Goal: Information Seeking & Learning: Learn about a topic

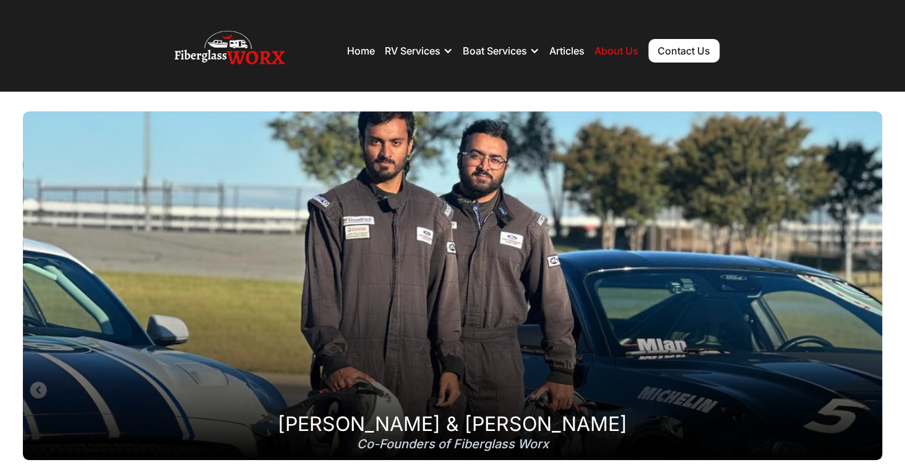
click at [689, 53] on link "Contact Us" at bounding box center [683, 51] width 71 height 24
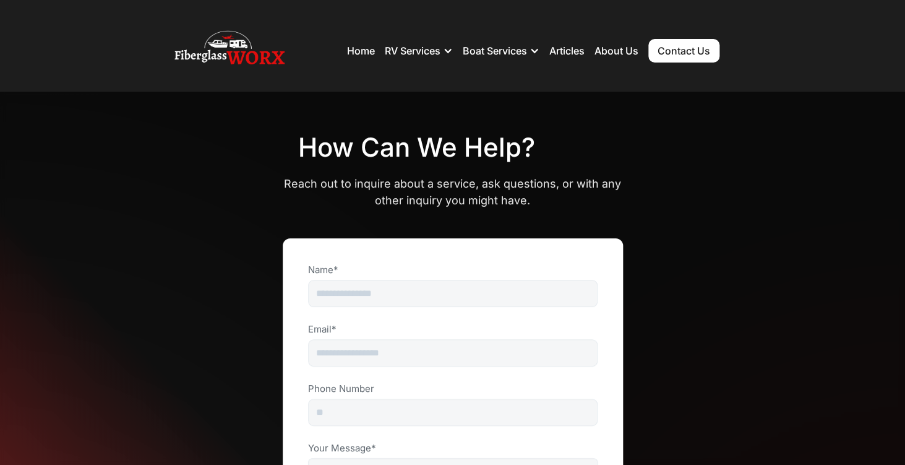
click at [560, 58] on nav "Home RV Services RV Fiberglass Repair RV Restoration RV Detailing RV Roof Repai…" at bounding box center [533, 50] width 372 height 43
click at [564, 49] on link "Articles" at bounding box center [566, 51] width 35 height 12
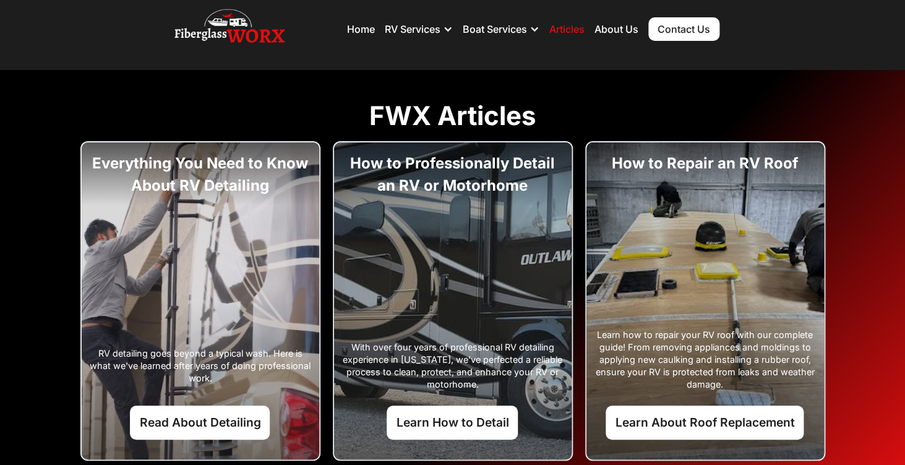
scroll to position [45, 0]
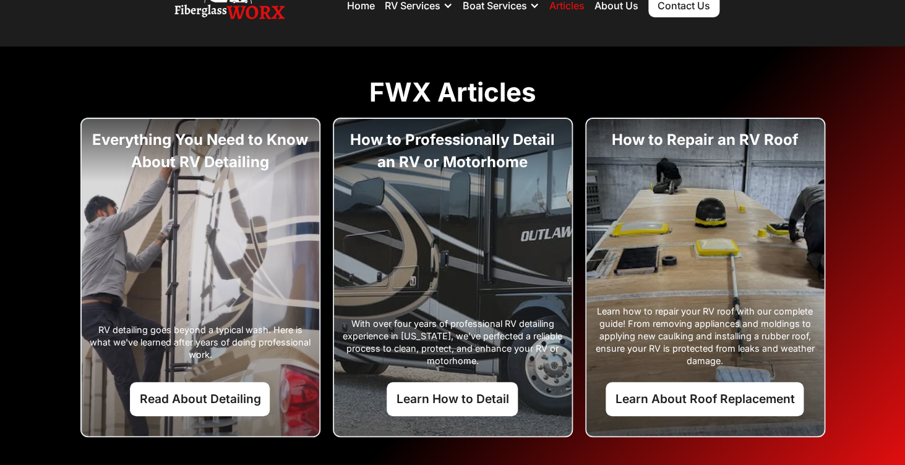
click at [475, 142] on div "With over four years of professional RV detailing experience in Colorado, we've…" at bounding box center [453, 277] width 238 height 317
click at [486, 138] on div "With over four years of professional RV detailing experience in Colorado, we've…" at bounding box center [453, 277] width 238 height 317
drag, startPoint x: 445, startPoint y: 138, endPoint x: 513, endPoint y: 179, distance: 79.4
click at [513, 179] on div "With over four years of professional RV detailing experience in Colorado, we've…" at bounding box center [453, 277] width 238 height 317
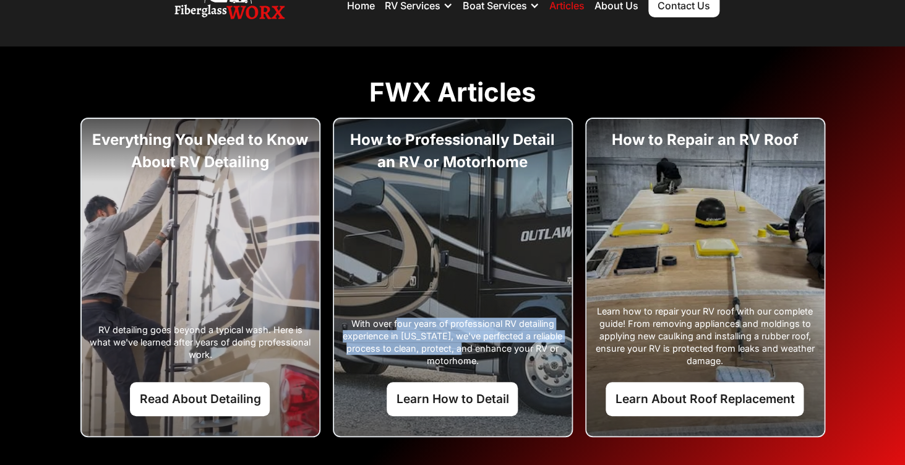
drag, startPoint x: 396, startPoint y: 323, endPoint x: 471, endPoint y: 354, distance: 81.0
click at [471, 354] on div "With over four years of professional RV detailing experience in Colorado, we've…" at bounding box center [453, 341] width 226 height 49
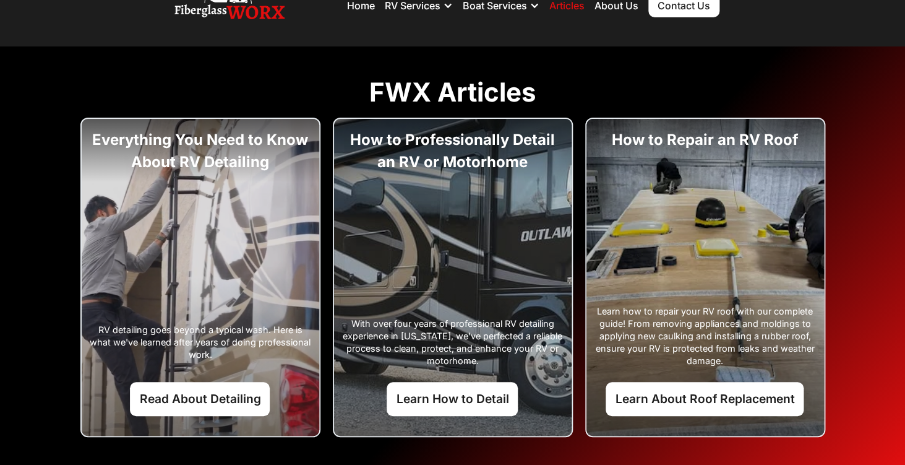
drag, startPoint x: 458, startPoint y: 150, endPoint x: 512, endPoint y: 170, distance: 57.9
click at [512, 170] on div "With over four years of professional RV detailing experience in Colorado, we've…" at bounding box center [453, 277] width 238 height 317
click at [472, 400] on link "Learn How to Detail" at bounding box center [452, 398] width 131 height 33
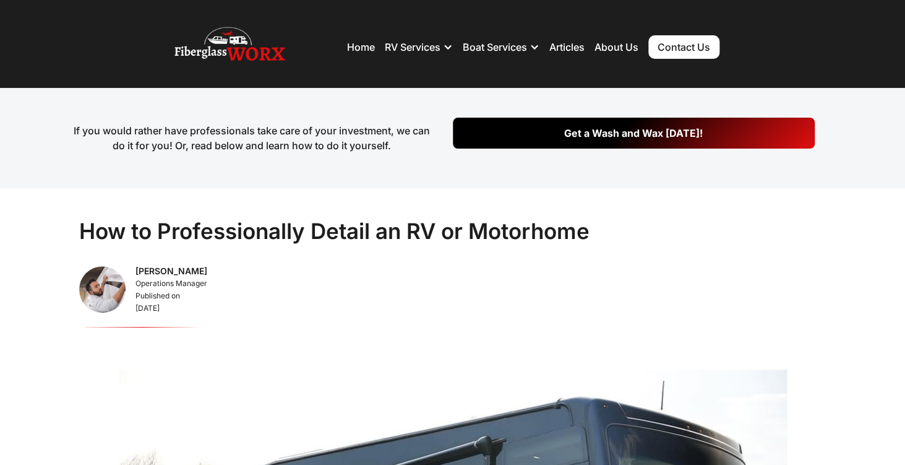
scroll to position [6, 0]
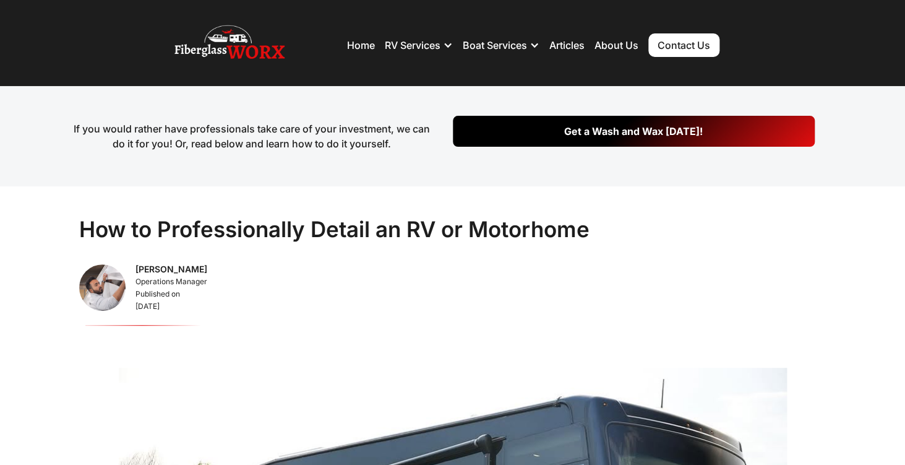
click at [410, 177] on div "If you would rather have professionals take care of your investment, we can do …" at bounding box center [452, 136] width 905 height 100
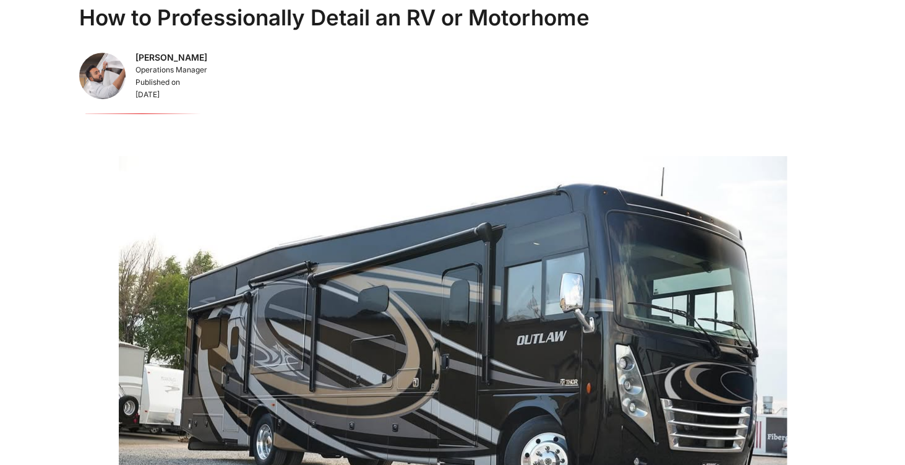
scroll to position [208, 0]
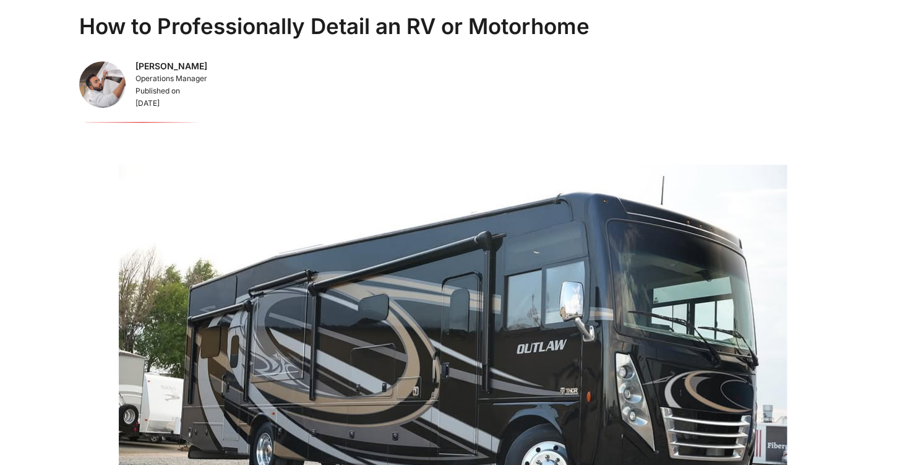
click at [164, 66] on div "Shahzad Mian" at bounding box center [171, 66] width 72 height 12
click at [165, 79] on div "Operations Manager" at bounding box center [171, 78] width 72 height 12
click at [163, 98] on div "December 25, 2024" at bounding box center [171, 103] width 72 height 12
click at [163, 67] on div "Shahzad Mian" at bounding box center [171, 66] width 72 height 12
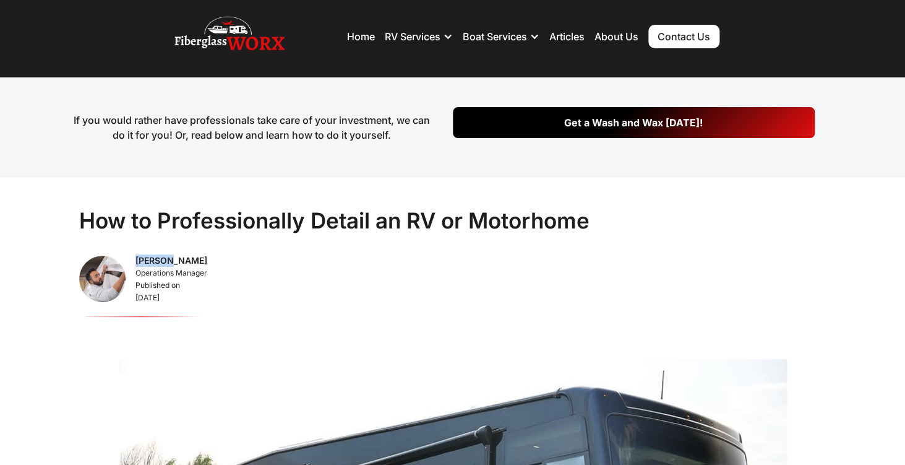
scroll to position [0, 0]
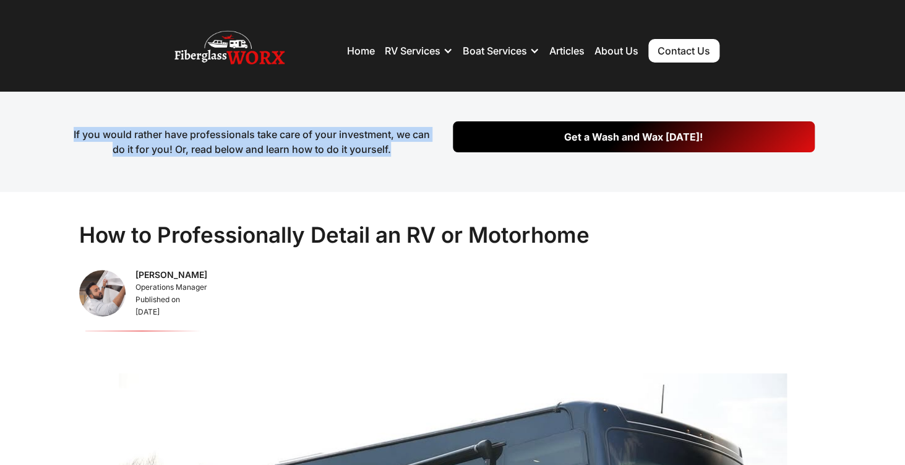
drag, startPoint x: 72, startPoint y: 134, endPoint x: 400, endPoint y: 152, distance: 327.7
click at [400, 152] on div "If you would rather have professionals take care of your investment, we can do …" at bounding box center [252, 142] width 362 height 30
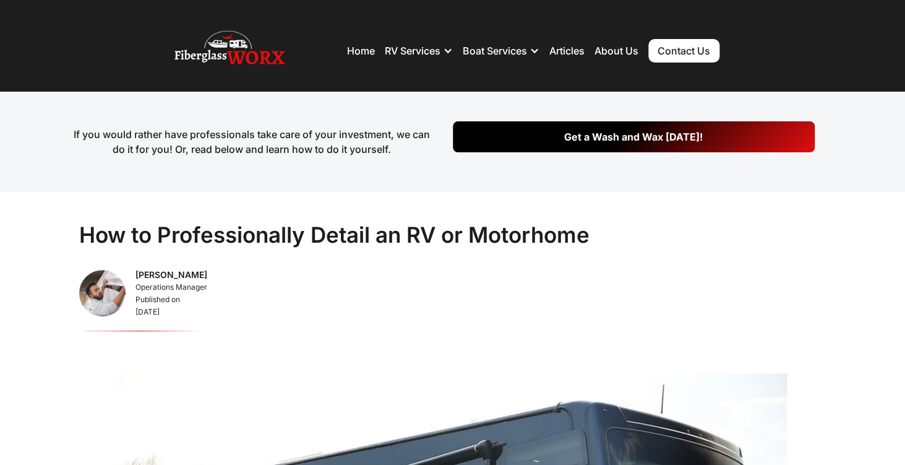
click at [400, 152] on div "If you would rather have professionals take care of your investment, we can do …" at bounding box center [252, 142] width 362 height 30
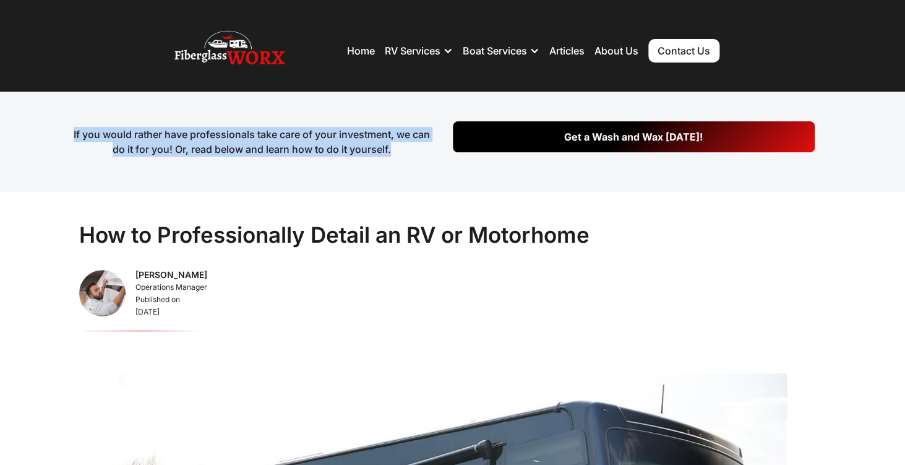
drag, startPoint x: 406, startPoint y: 156, endPoint x: 66, endPoint y: 129, distance: 341.3
click at [66, 129] on div "If you would rather have professionals take care of your investment, we can do …" at bounding box center [452, 142] width 905 height 100
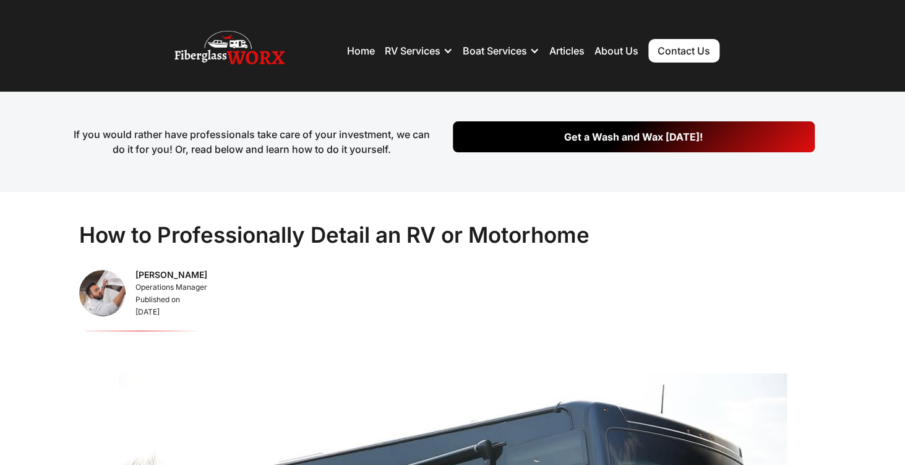
click at [189, 124] on div "If you would rather have professionals take care of your investment, we can do …" at bounding box center [452, 142] width 905 height 100
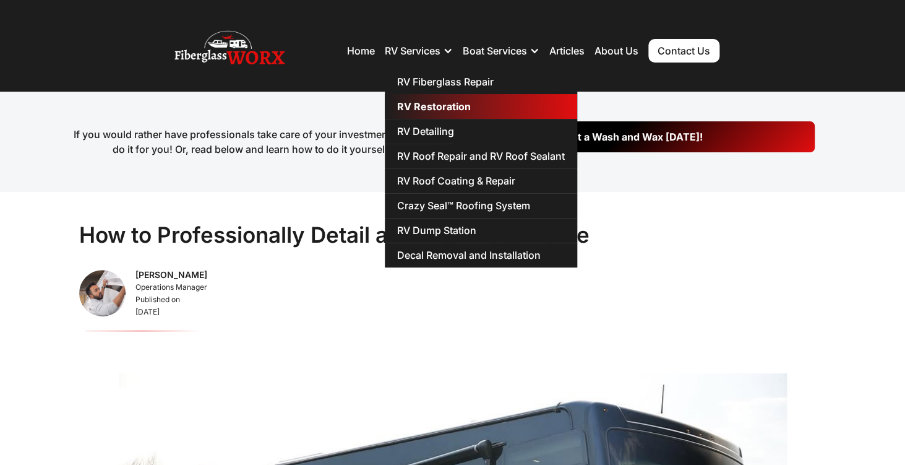
click at [440, 106] on link "RV Restoration" at bounding box center [481, 106] width 192 height 25
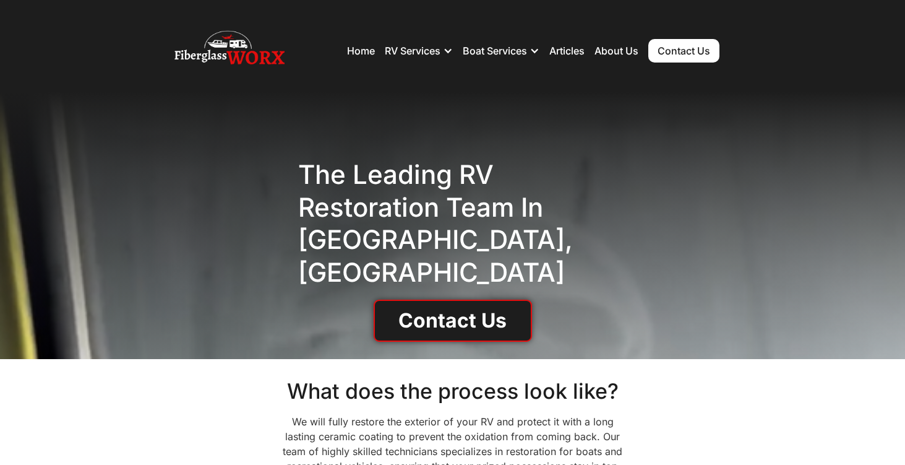
scroll to position [3, 0]
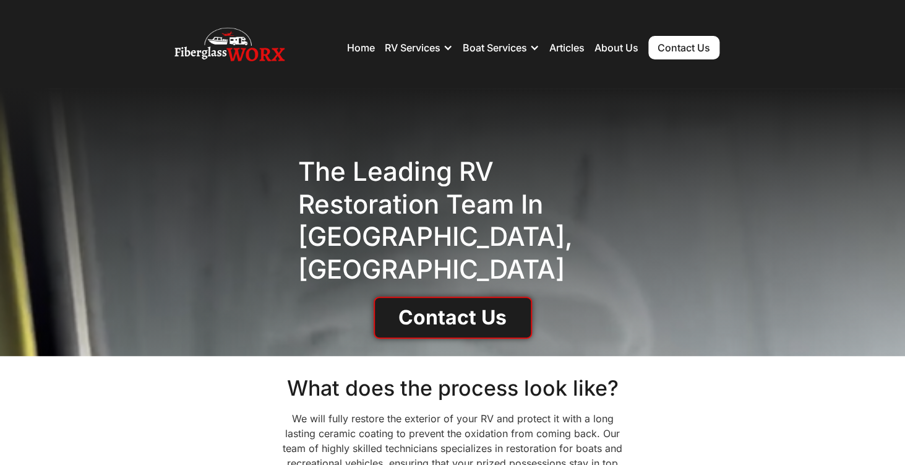
click at [352, 150] on div "The Leading RV Restoration Team in Denver, CO Contact Us" at bounding box center [452, 221] width 905 height 267
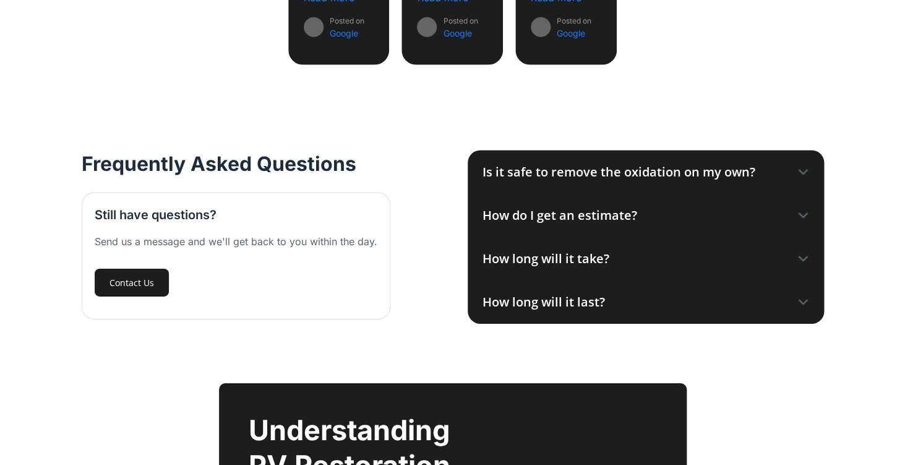
scroll to position [1385, 0]
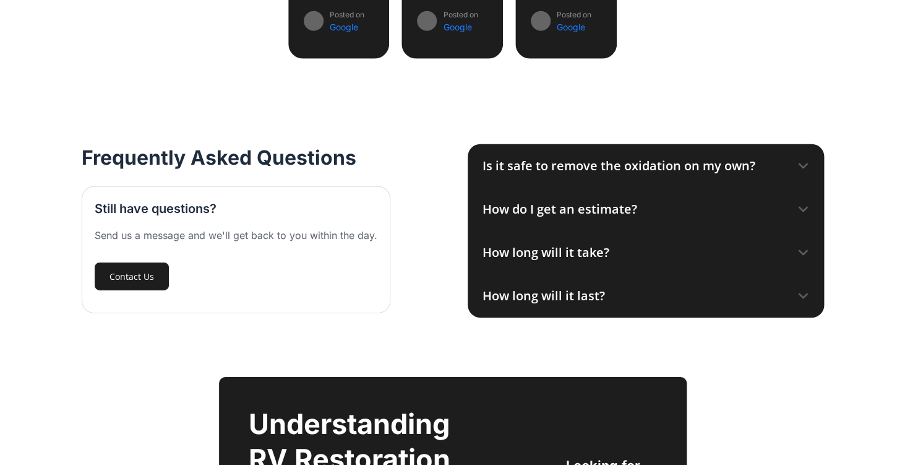
click at [804, 167] on icon at bounding box center [803, 166] width 8 height 4
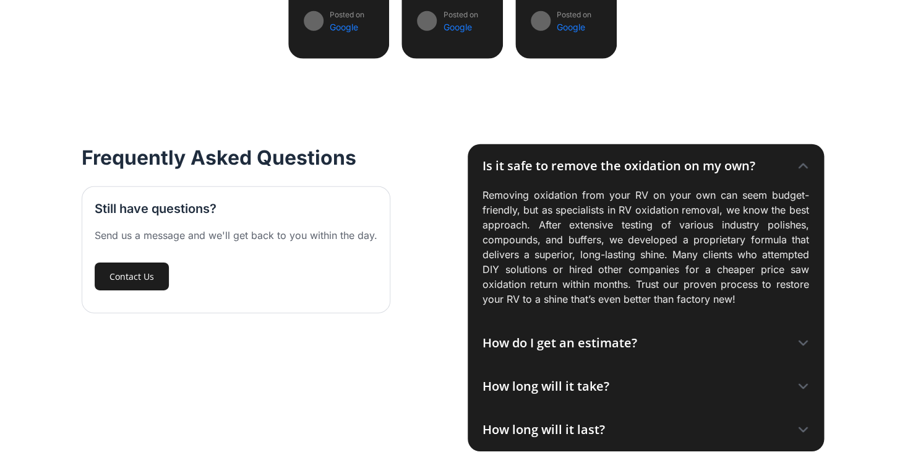
click at [807, 168] on icon at bounding box center [803, 166] width 12 height 12
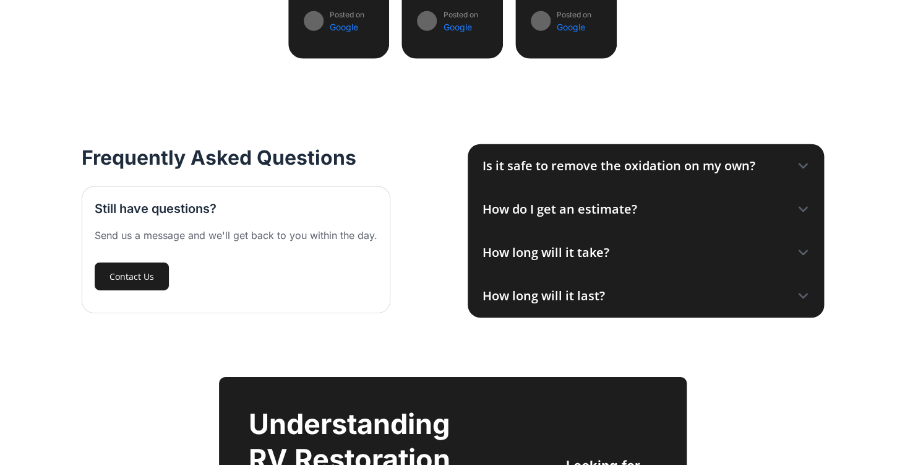
click at [799, 211] on icon at bounding box center [803, 209] width 12 height 12
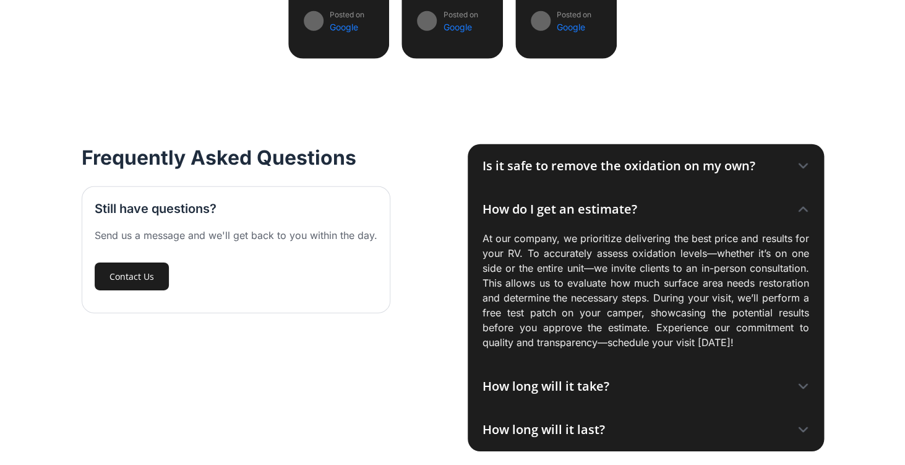
click at [801, 211] on icon at bounding box center [803, 209] width 8 height 4
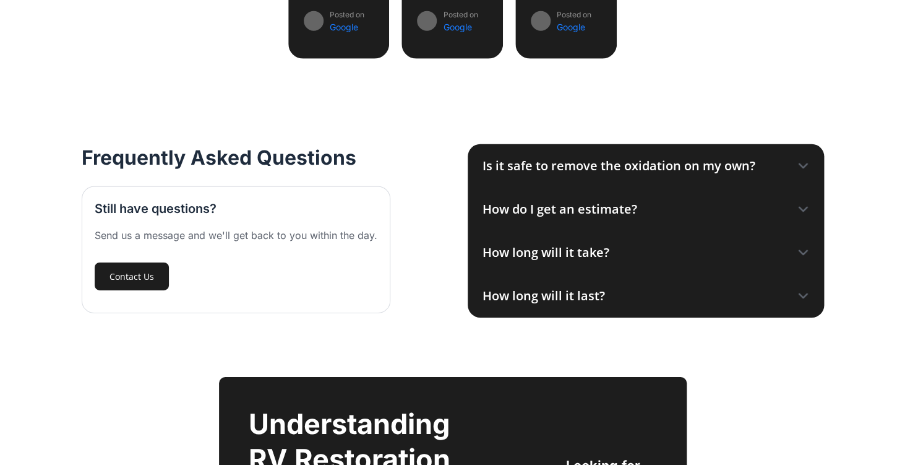
click at [805, 252] on icon at bounding box center [803, 253] width 8 height 4
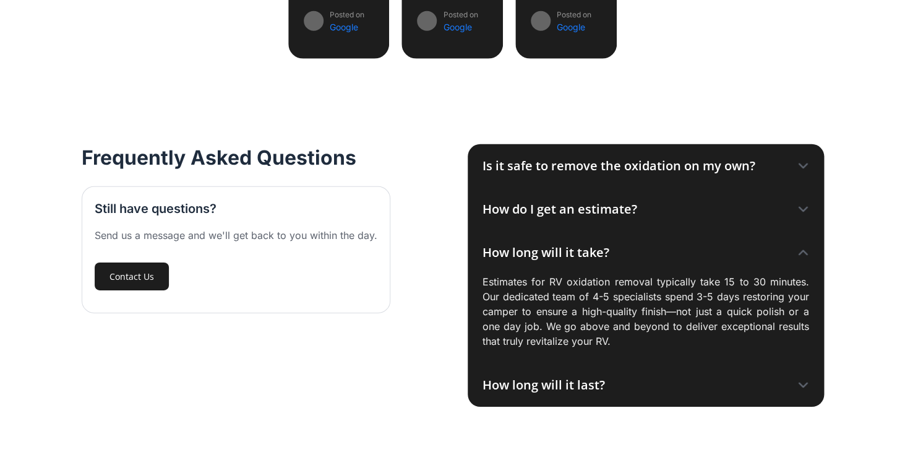
click at [806, 252] on icon at bounding box center [803, 252] width 12 height 12
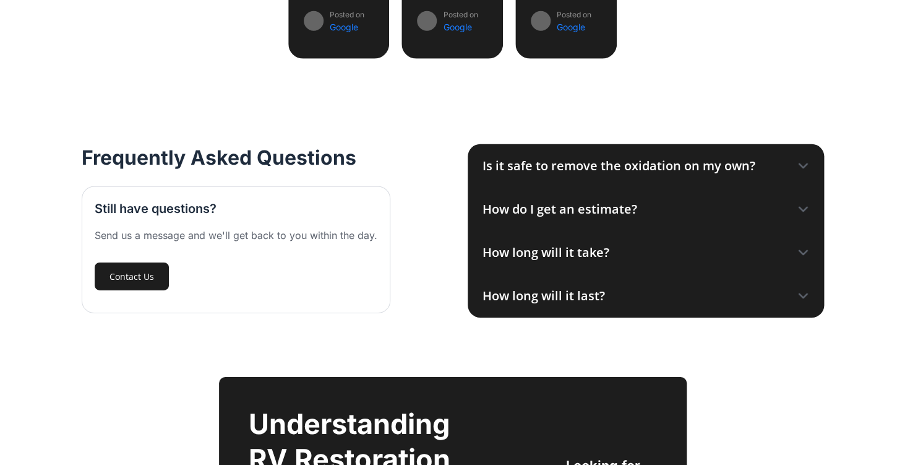
click at [806, 252] on icon at bounding box center [803, 253] width 8 height 4
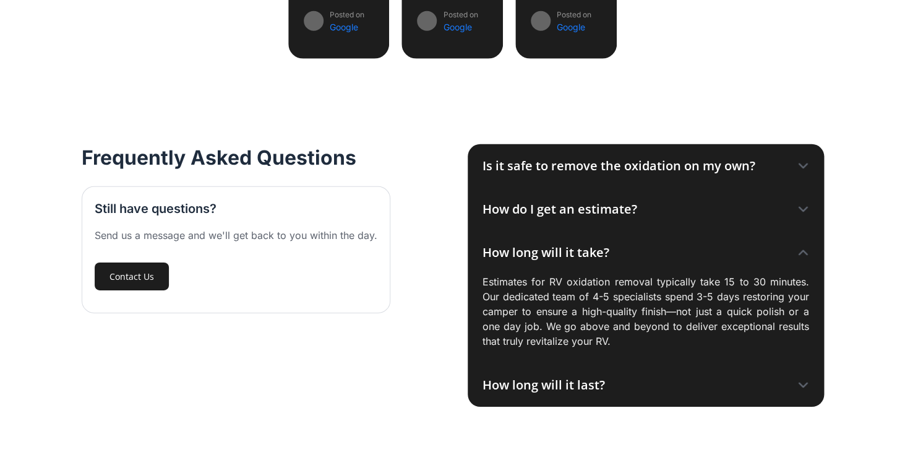
click at [807, 252] on icon at bounding box center [803, 252] width 12 height 12
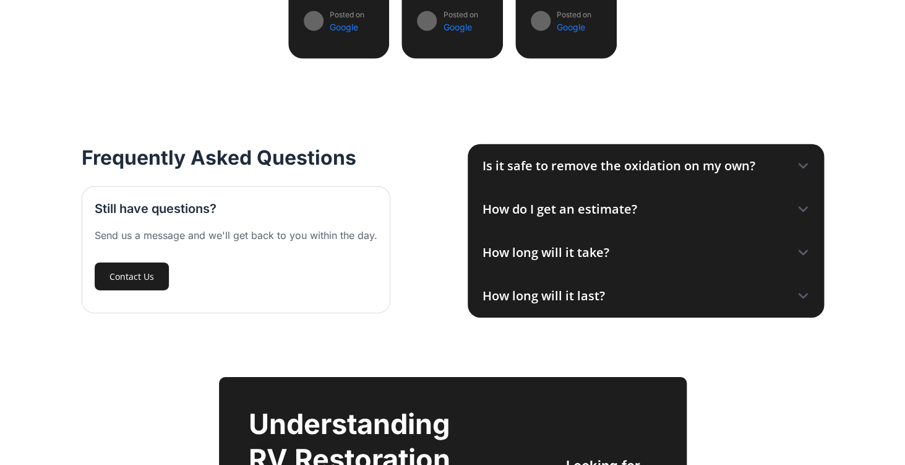
click at [799, 297] on icon at bounding box center [803, 296] width 12 height 12
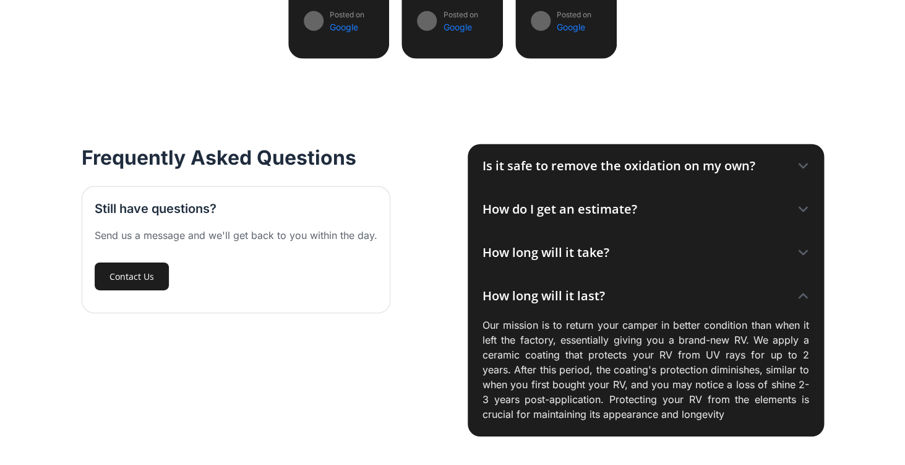
click at [801, 297] on icon at bounding box center [803, 296] width 8 height 4
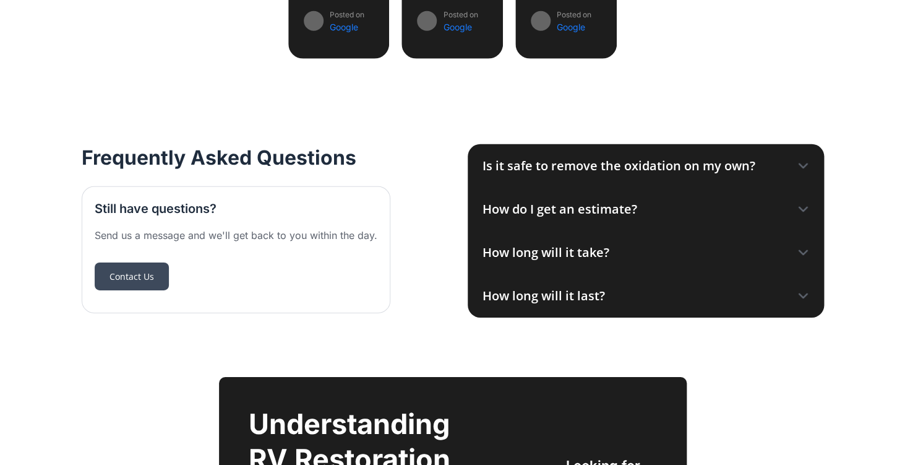
click at [146, 279] on link "Contact Us" at bounding box center [132, 276] width 74 height 28
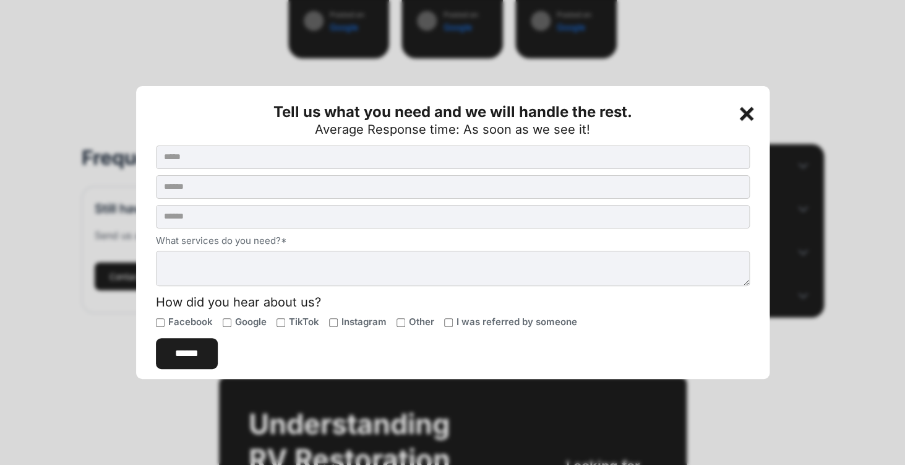
click at [741, 113] on div "+" at bounding box center [748, 111] width 25 height 25
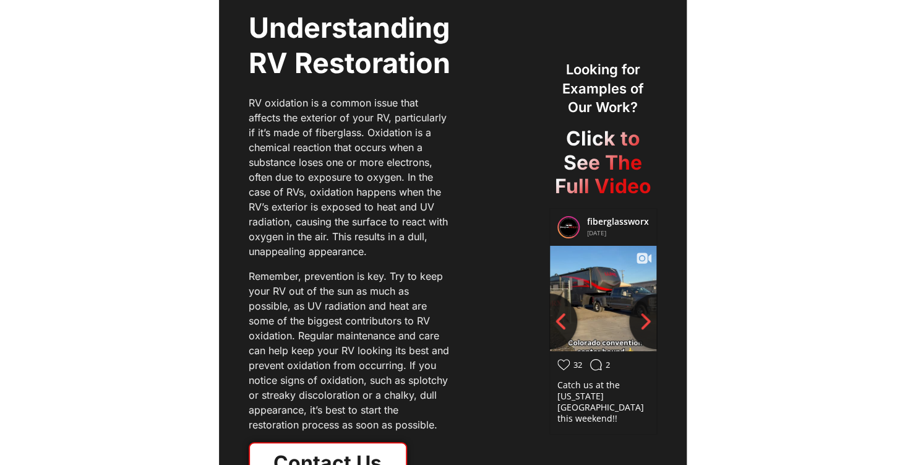
scroll to position [1782, 0]
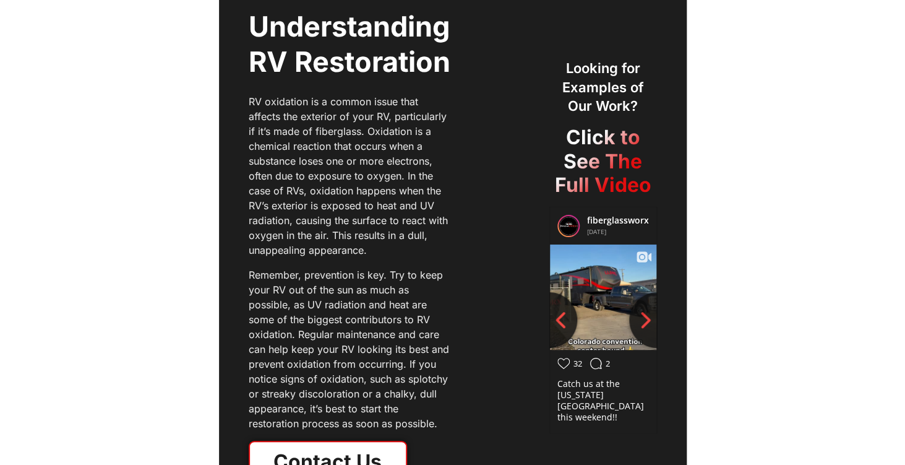
click at [609, 168] on h2 "Click to See The Full Video" at bounding box center [603, 161] width 108 height 71
click at [611, 294] on img at bounding box center [603, 297] width 108 height 191
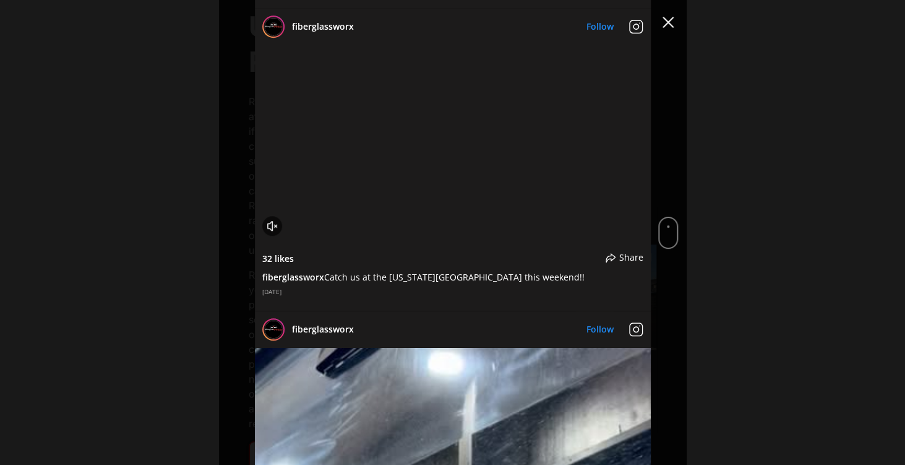
click at [667, 20] on button "Close Instagram Feed Popup" at bounding box center [668, 22] width 20 height 20
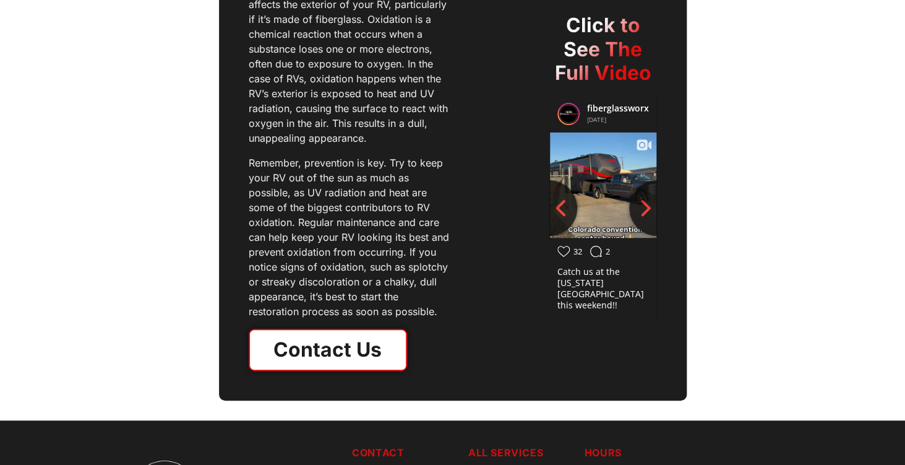
scroll to position [1900, 0]
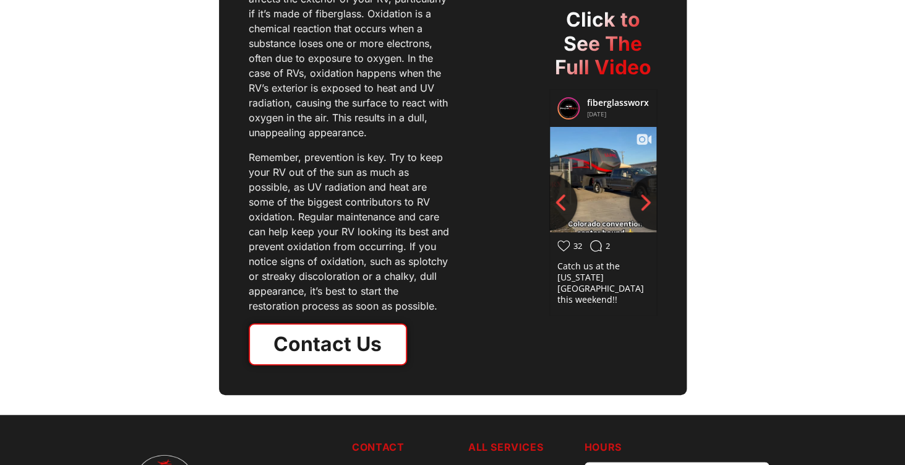
click at [333, 348] on link "Contact Us" at bounding box center [328, 344] width 158 height 42
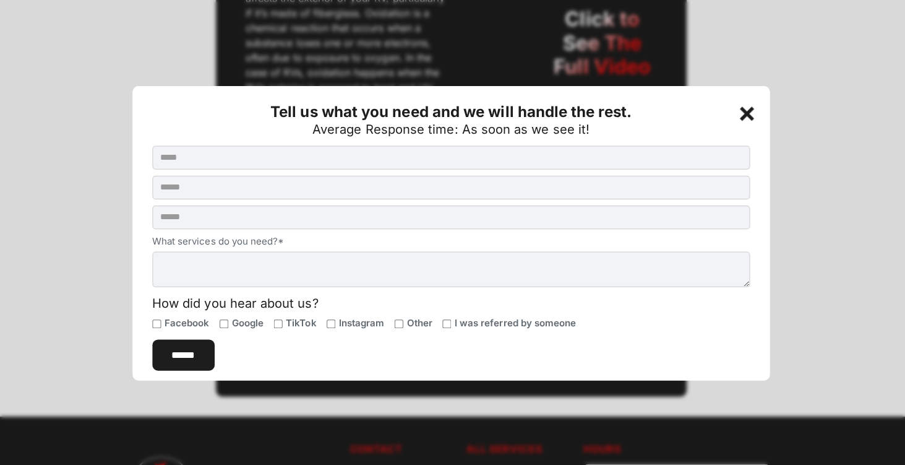
click at [745, 113] on div "+" at bounding box center [748, 111] width 25 height 25
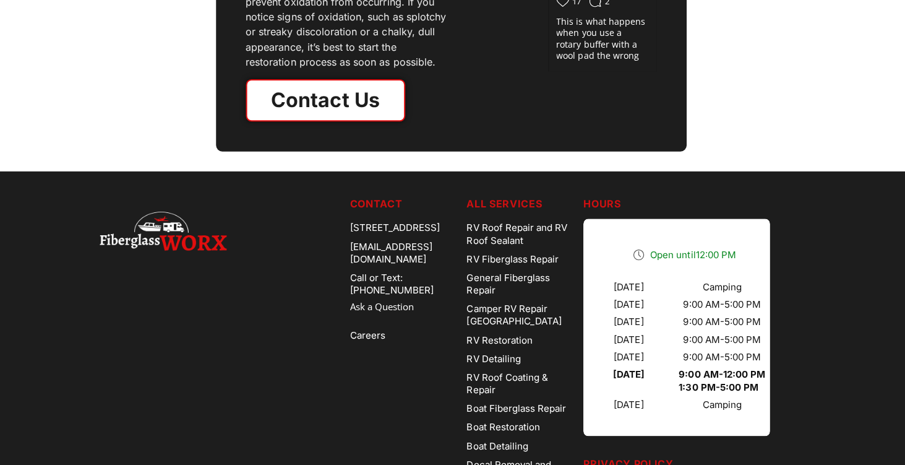
scroll to position [2143, 0]
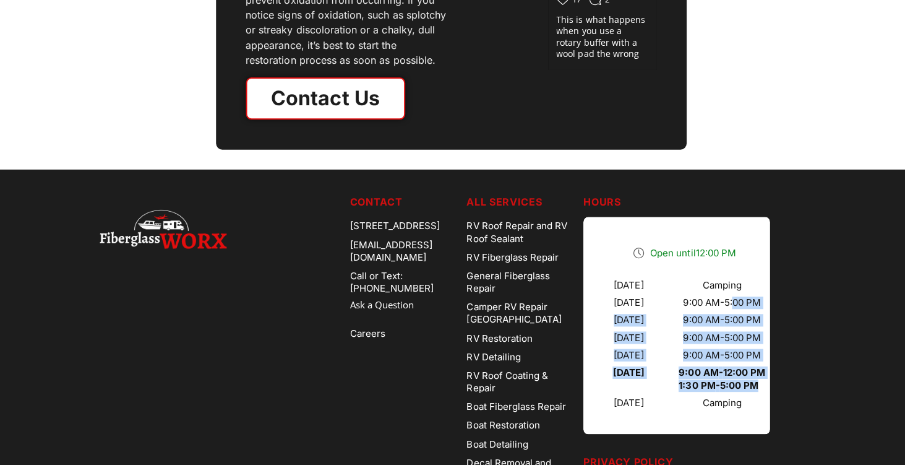
drag, startPoint x: 750, startPoint y: 304, endPoint x: 790, endPoint y: 403, distance: 107.2
click at [770, 403] on div "Open until 12:00 PM Sunday Camping Monday 9:00 AM - 5:00 PM Tuesday 9:00 AM - 5…" at bounding box center [677, 326] width 186 height 217
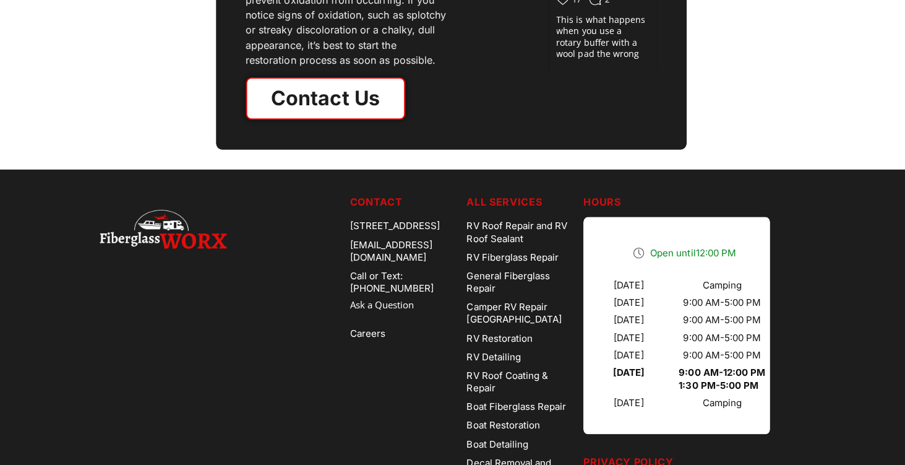
click at [790, 403] on div "Open until 12:00 PM Sunday Camping Monday 9:00 AM - 5:00 PM Tuesday 9:00 AM - 5…" at bounding box center [693, 326] width 218 height 217
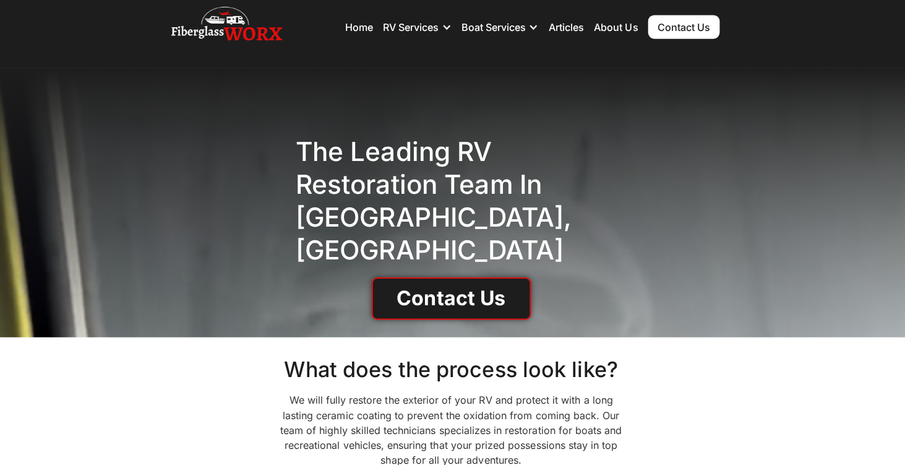
scroll to position [0, 0]
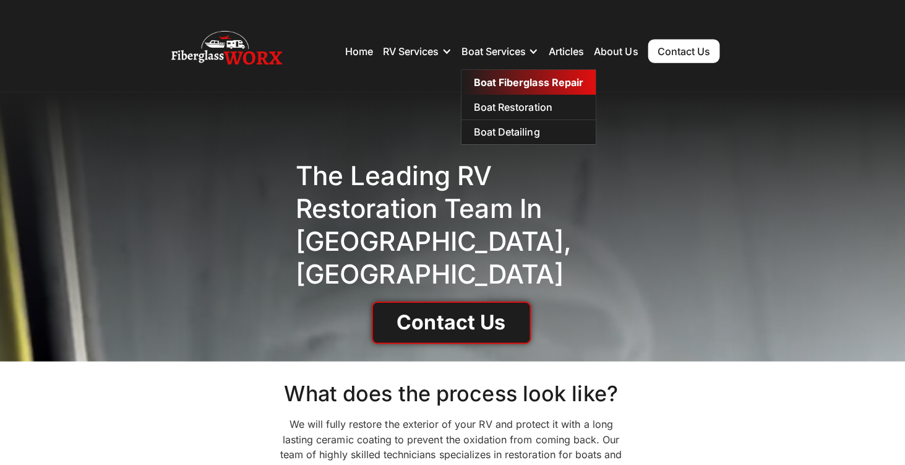
click at [522, 85] on link "Boat Fiberglass Repair" at bounding box center [530, 81] width 134 height 25
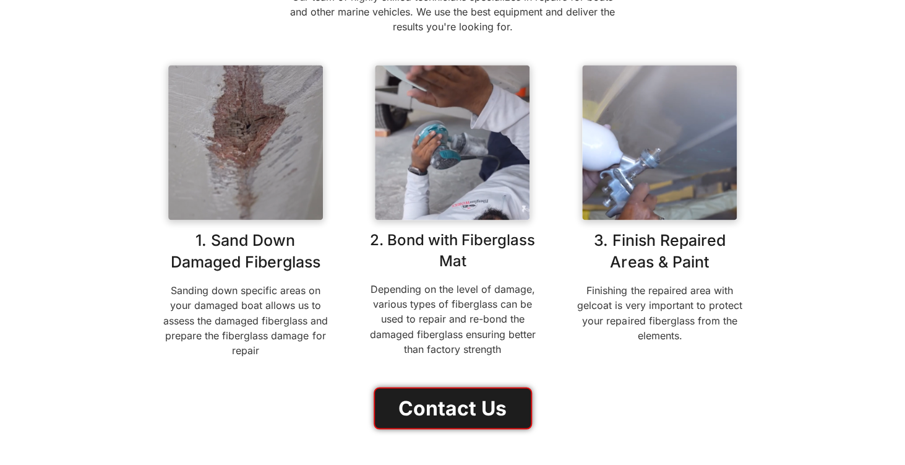
scroll to position [583, 0]
click at [640, 163] on img at bounding box center [659, 141] width 155 height 155
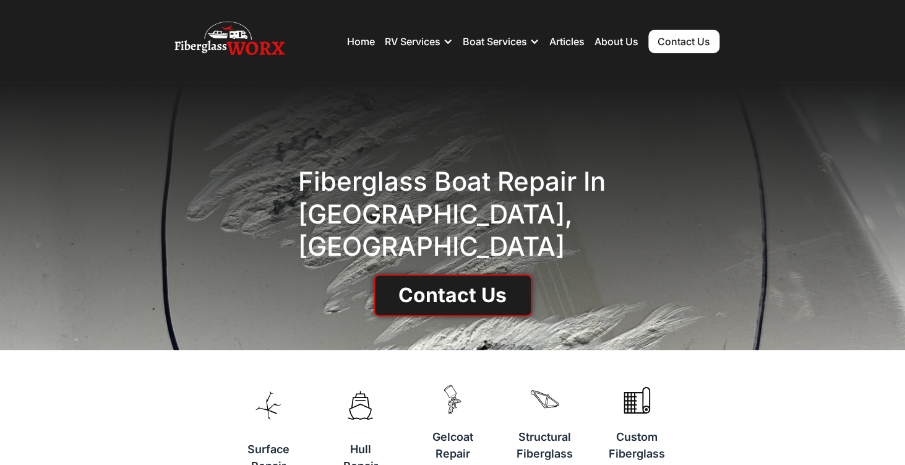
scroll to position [0, 0]
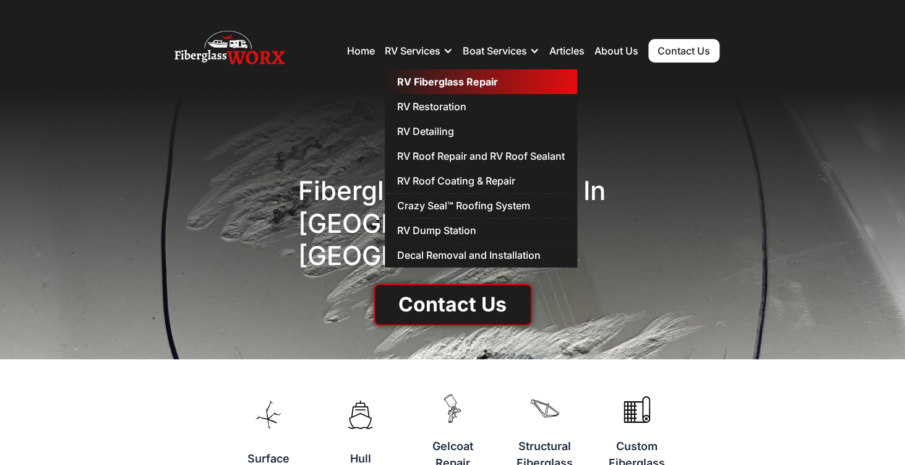
click at [436, 84] on link "RV Fiberglass Repair" at bounding box center [481, 81] width 192 height 25
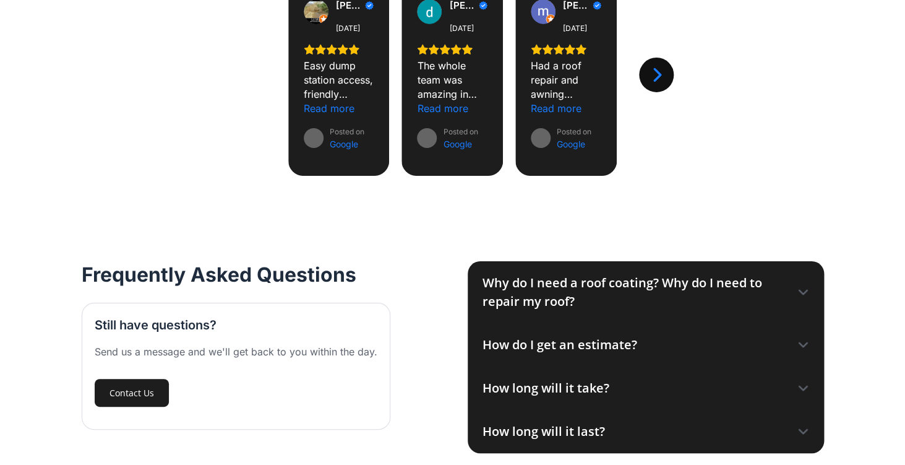
scroll to position [1672, 0]
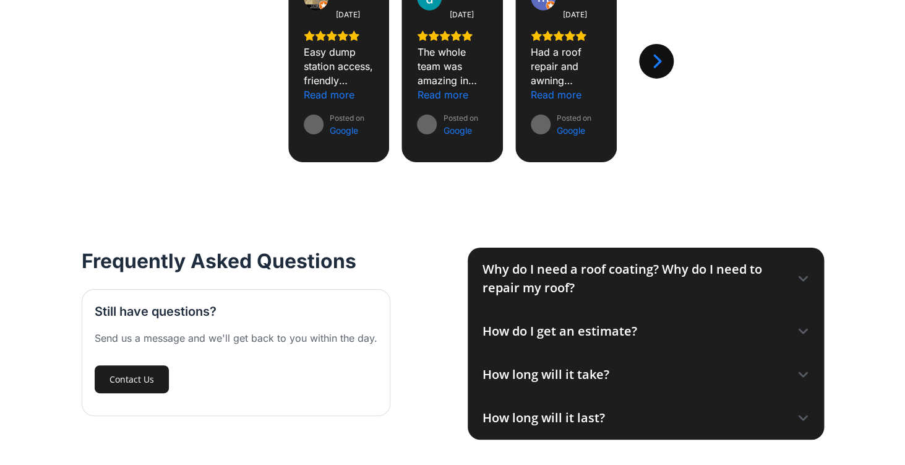
click at [802, 329] on icon at bounding box center [803, 331] width 8 height 4
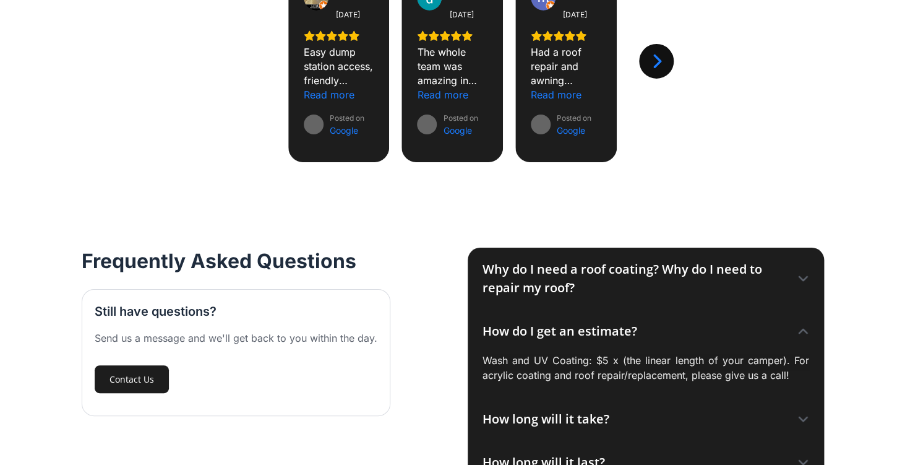
click at [802, 325] on icon at bounding box center [803, 331] width 12 height 12
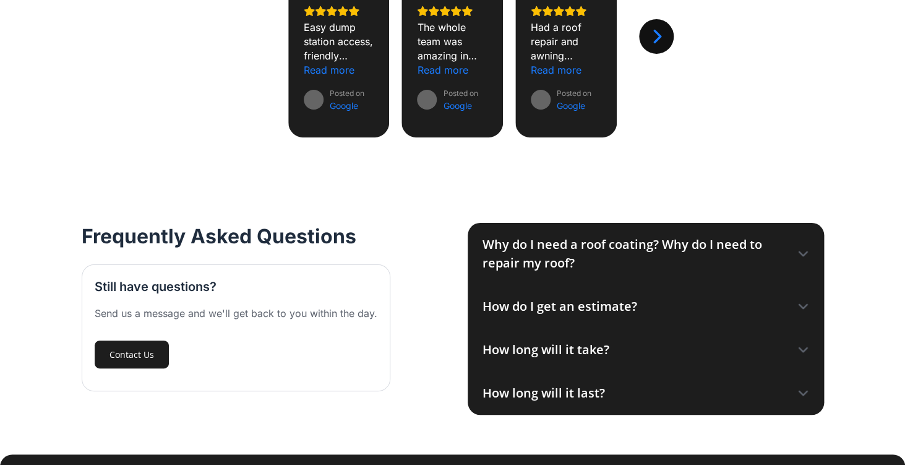
scroll to position [1702, 0]
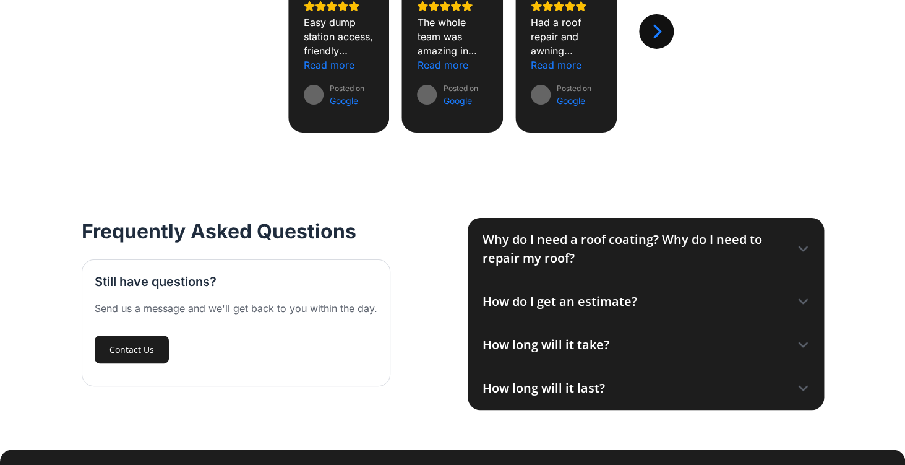
click at [807, 338] on icon at bounding box center [803, 344] width 12 height 12
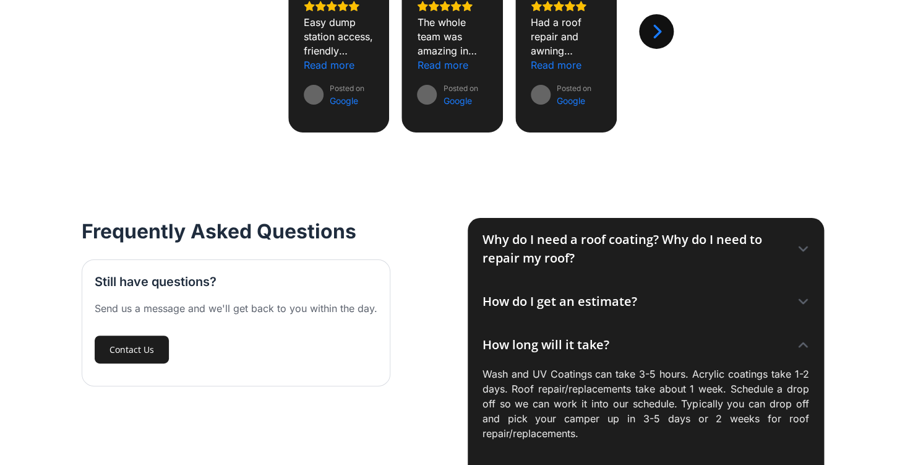
click at [807, 338] on icon at bounding box center [803, 344] width 12 height 12
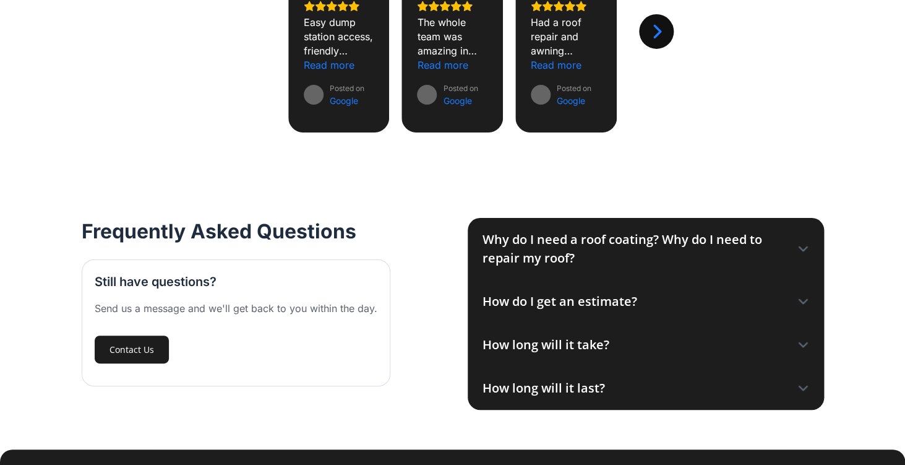
scroll to position [1682, 0]
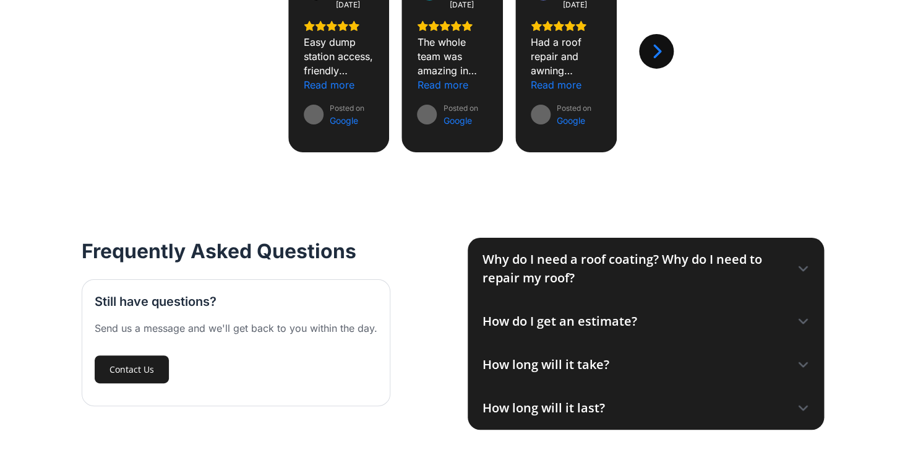
click at [803, 358] on icon at bounding box center [803, 364] width 12 height 12
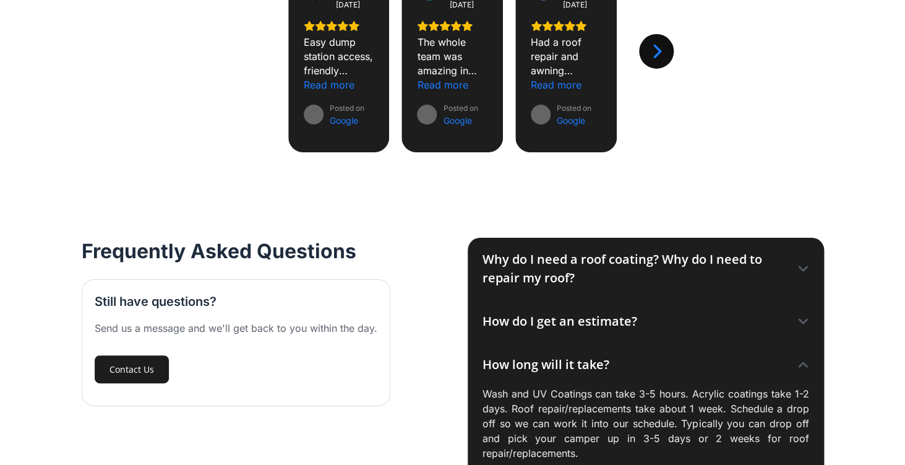
click at [804, 363] on icon at bounding box center [803, 365] width 8 height 4
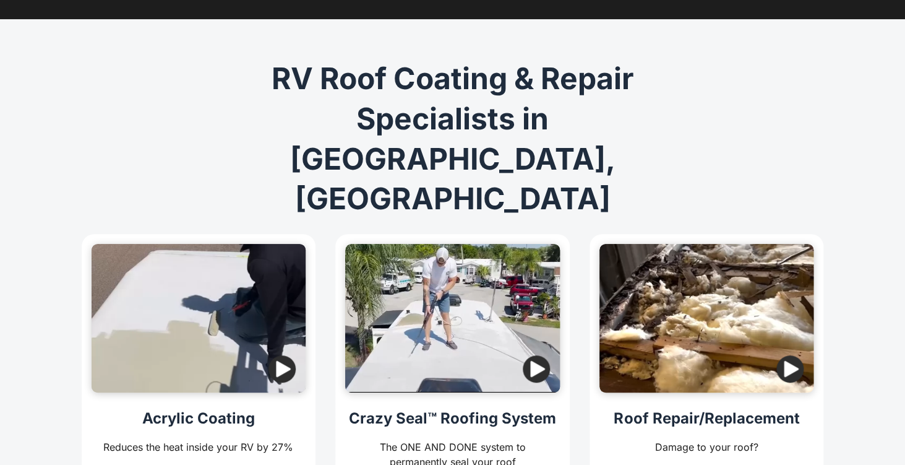
scroll to position [0, 0]
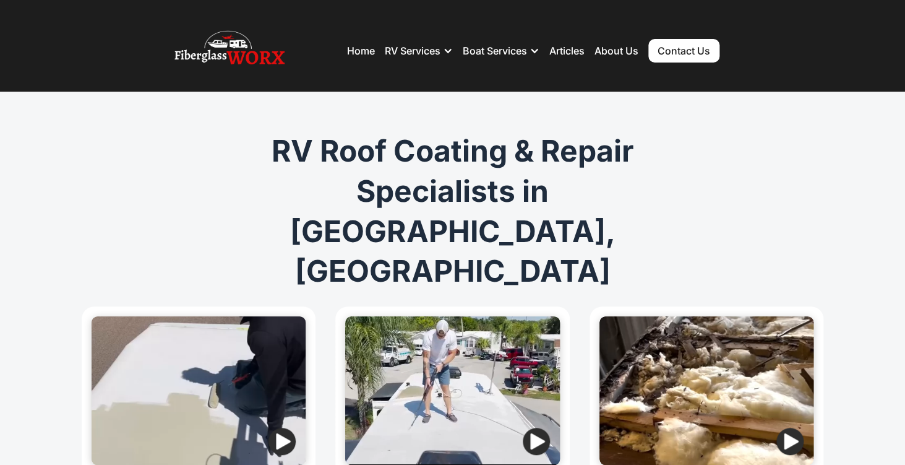
click at [788, 427] on img "button" at bounding box center [789, 440] width 27 height 27
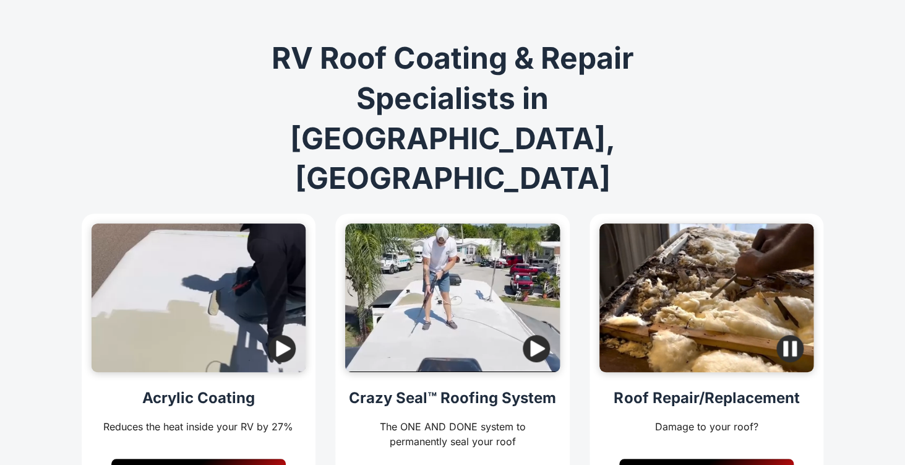
scroll to position [97, 0]
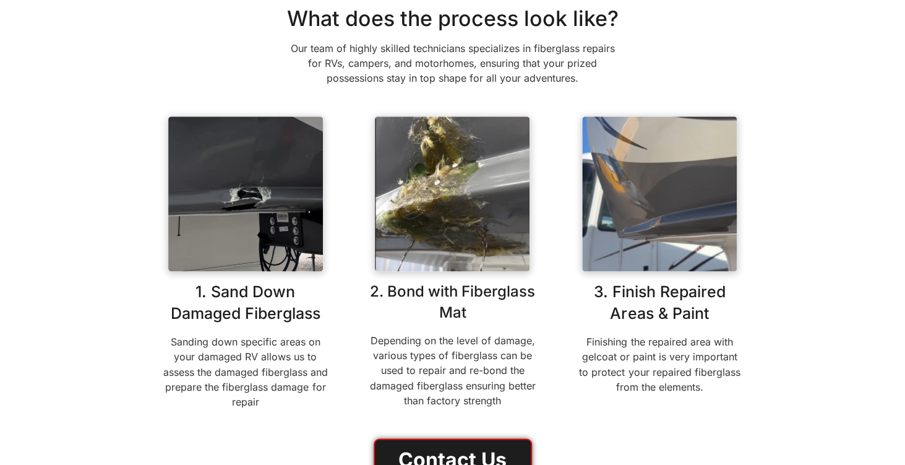
scroll to position [539, 0]
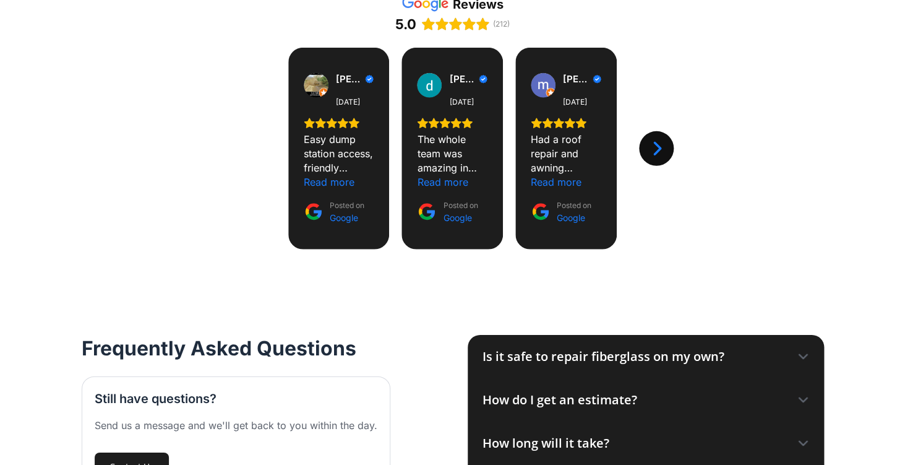
scroll to position [1264, 0]
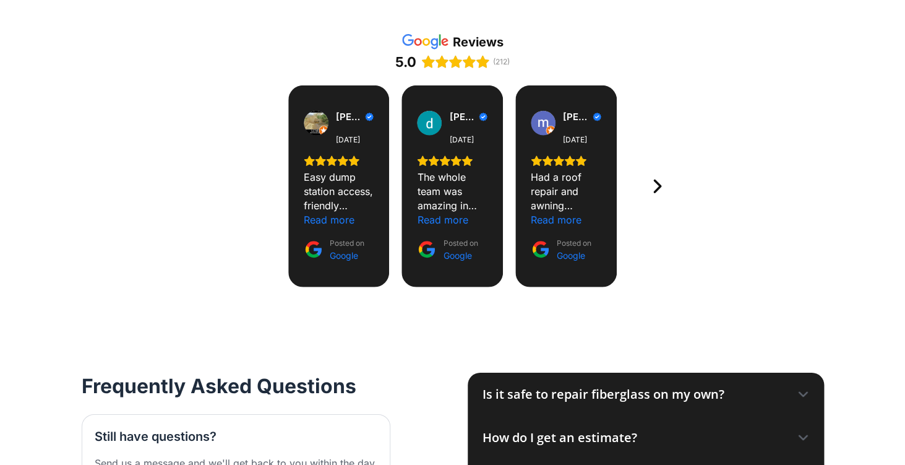
click at [655, 182] on icon "Next" at bounding box center [656, 186] width 17 height 17
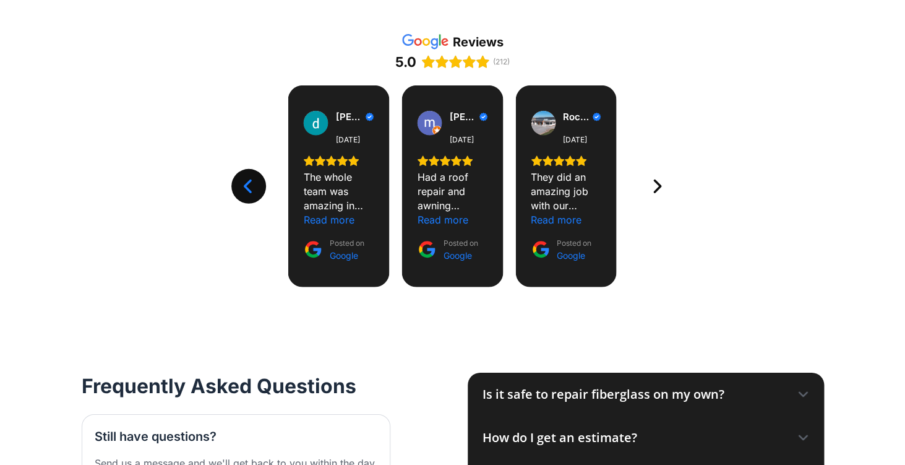
click at [655, 182] on icon "Next" at bounding box center [656, 186] width 17 height 17
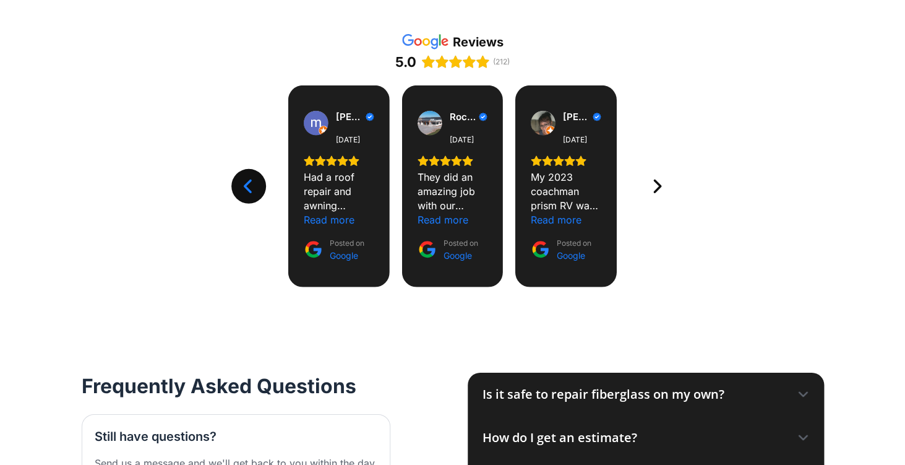
click at [655, 182] on icon "Next" at bounding box center [656, 186] width 17 height 17
click at [656, 181] on icon "Next" at bounding box center [658, 186] width 8 height 14
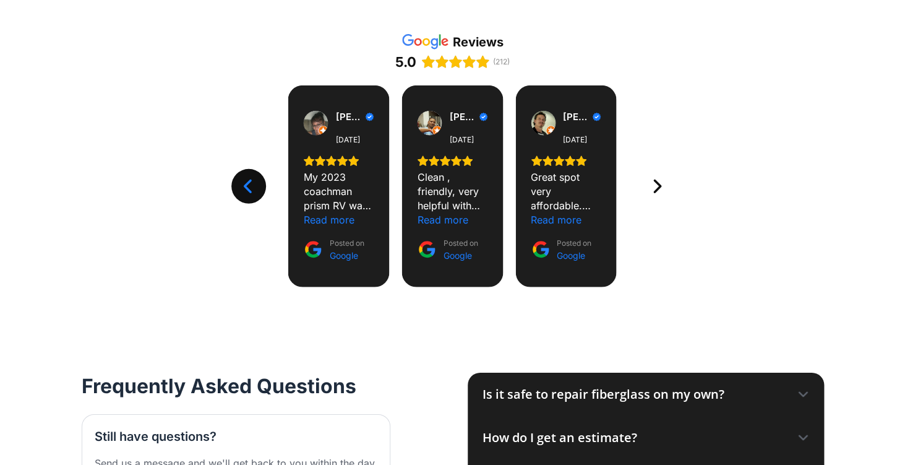
click at [656, 181] on icon "Next" at bounding box center [658, 186] width 8 height 14
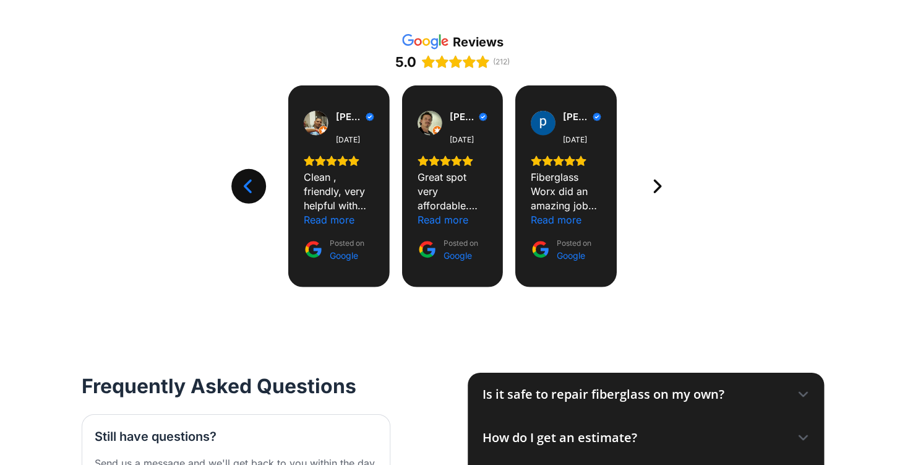
click at [656, 181] on icon "Next" at bounding box center [658, 186] width 8 height 14
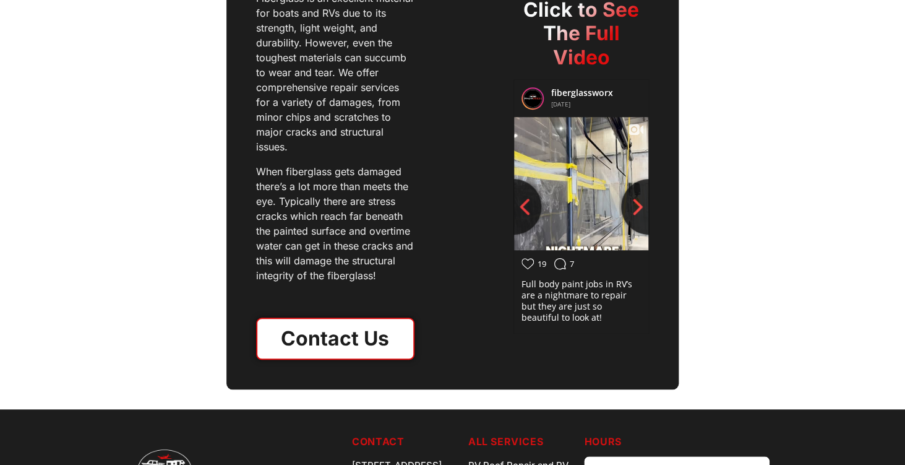
scroll to position [2004, 0]
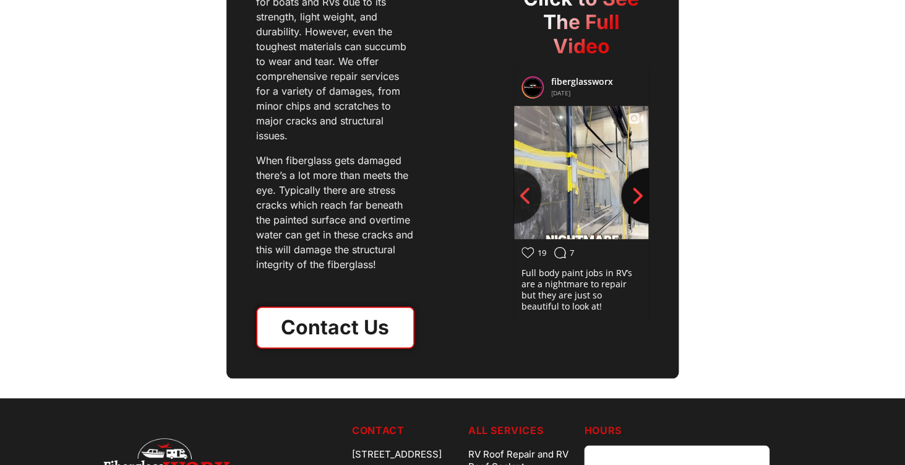
click at [647, 198] on icon "Next slide" at bounding box center [638, 195] width 19 height 19
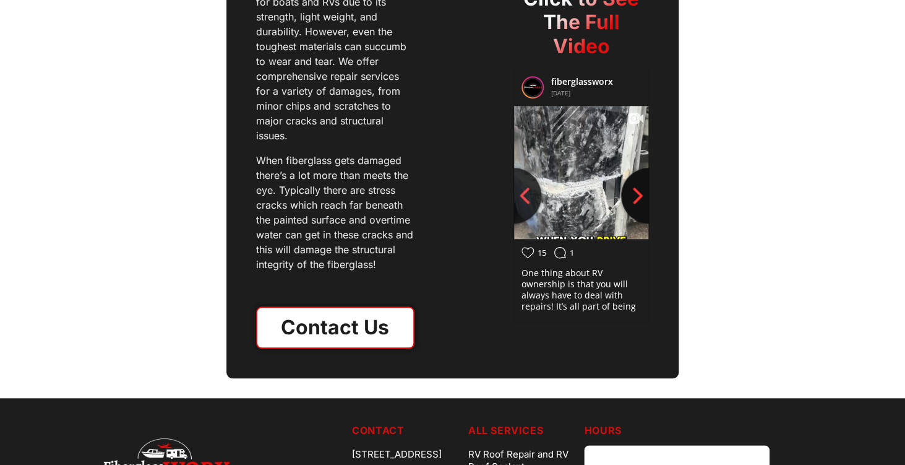
click at [649, 198] on button "Next slide" at bounding box center [649, 196] width 56 height 56
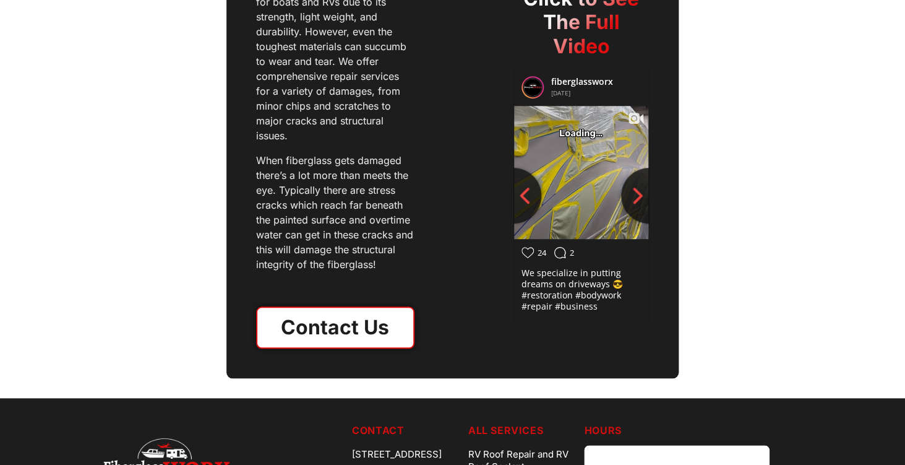
click at [650, 198] on div "Understanding Boat Fiberglass Repair Fiberglass is an excellent material for bo…" at bounding box center [452, 121] width 453 height 513
click at [641, 194] on icon "Next slide" at bounding box center [637, 195] width 9 height 16
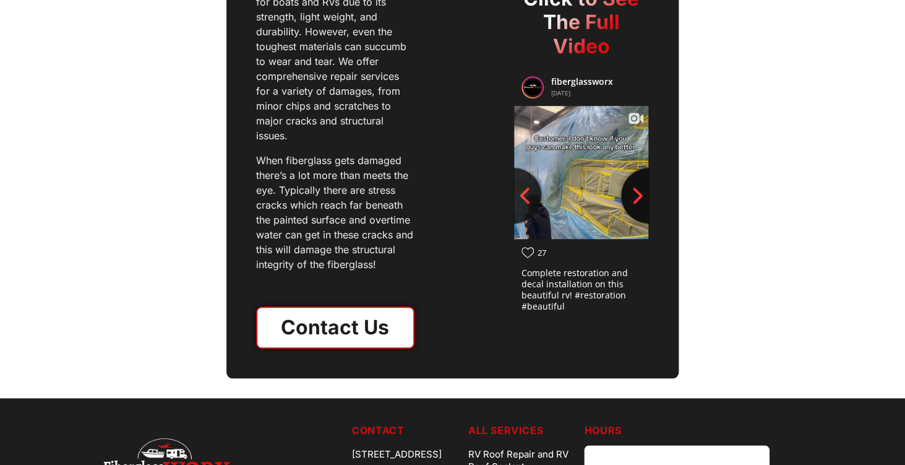
click at [641, 194] on icon "Next slide" at bounding box center [637, 195] width 9 height 16
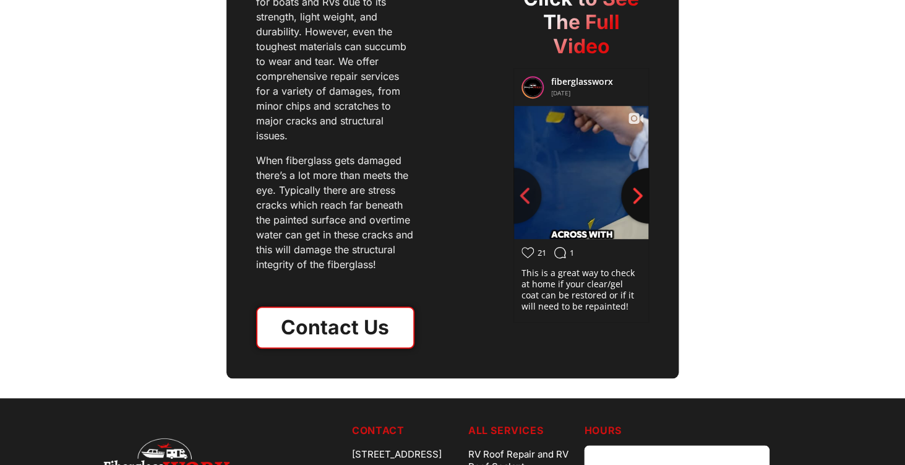
click at [641, 194] on icon "Next slide" at bounding box center [637, 195] width 9 height 16
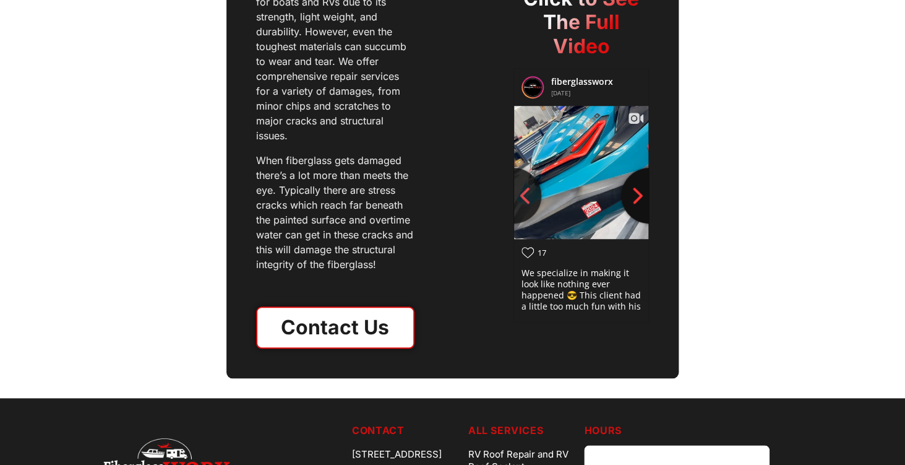
click at [641, 194] on icon "Next slide" at bounding box center [637, 195] width 9 height 16
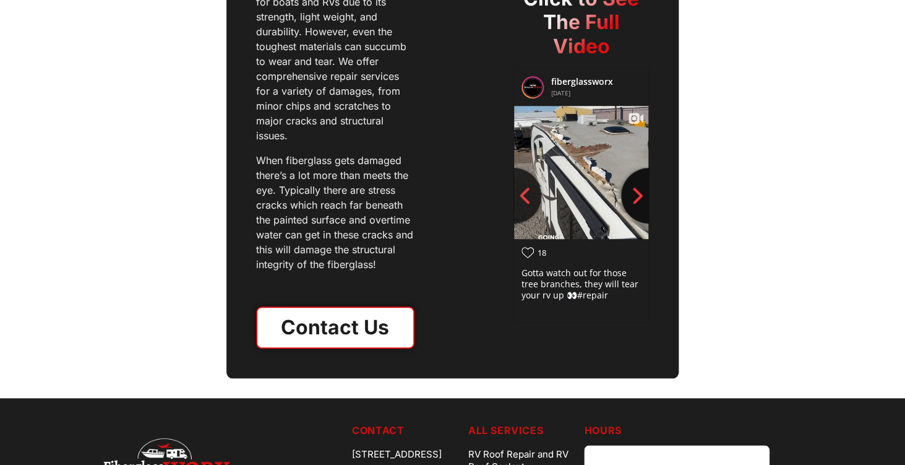
click at [641, 194] on icon "Next slide" at bounding box center [637, 195] width 9 height 16
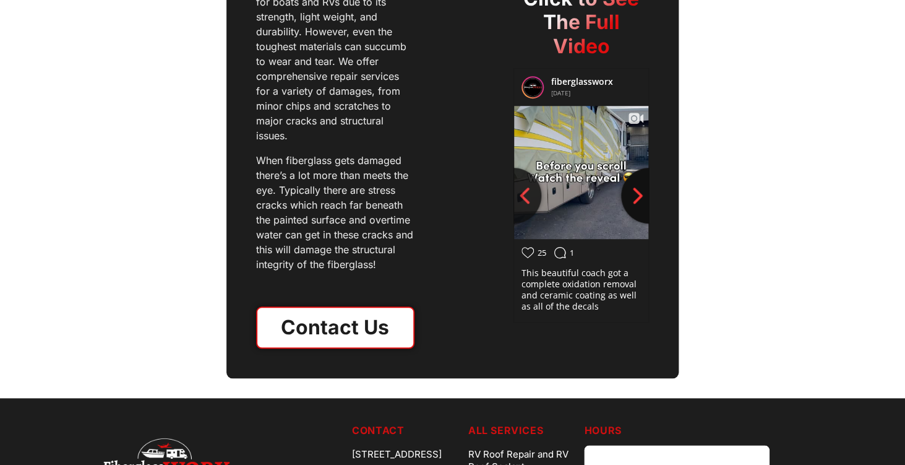
click at [641, 194] on icon "Next slide" at bounding box center [637, 195] width 9 height 16
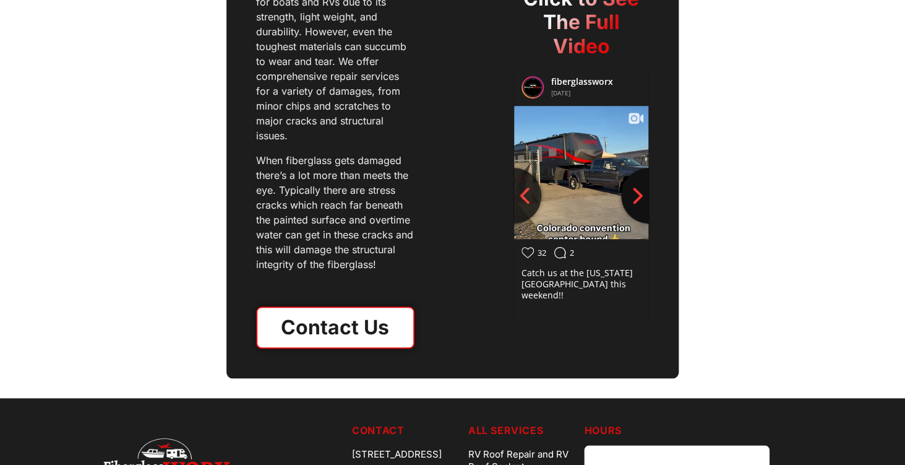
click at [642, 195] on icon "Next slide" at bounding box center [637, 195] width 9 height 16
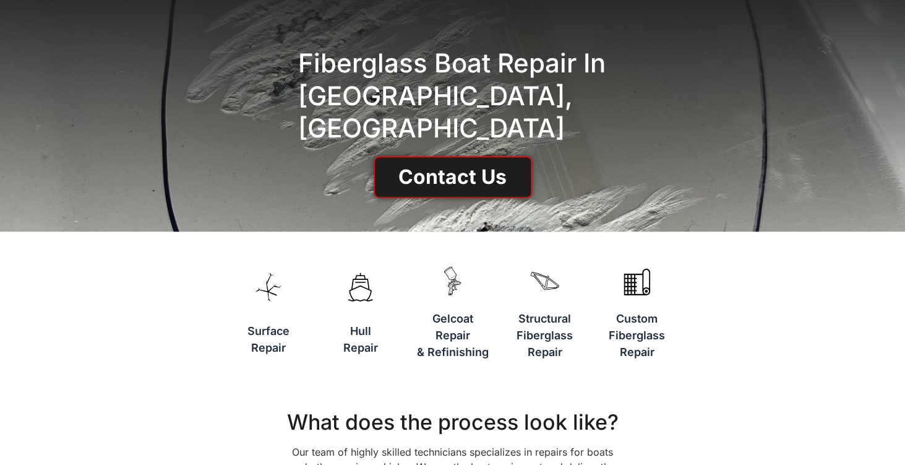
scroll to position [0, 0]
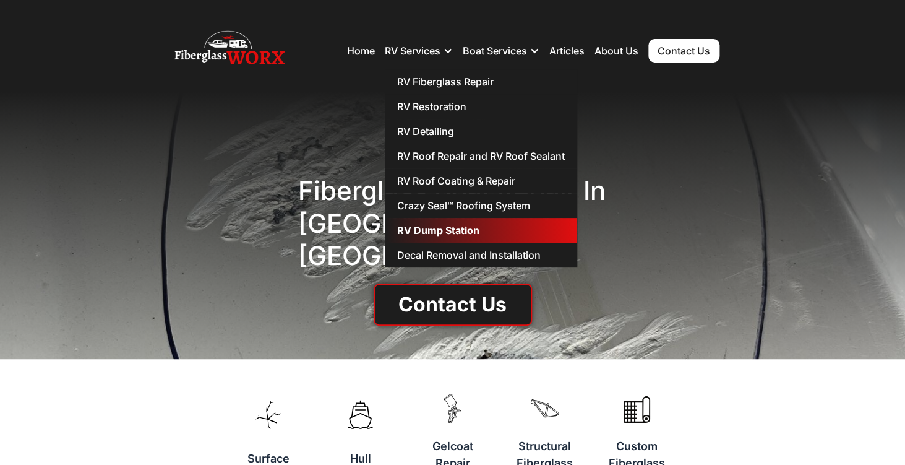
click at [451, 225] on link "RV Dump Station" at bounding box center [481, 230] width 192 height 25
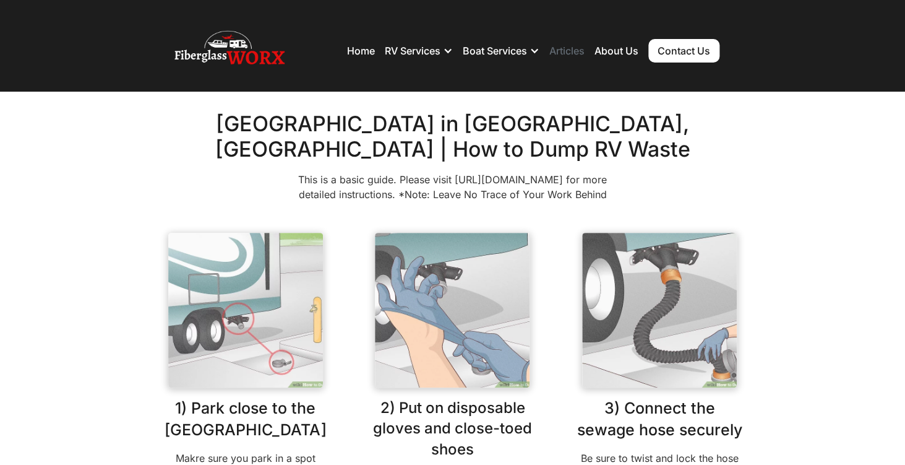
click at [567, 52] on link "Articles" at bounding box center [566, 51] width 35 height 12
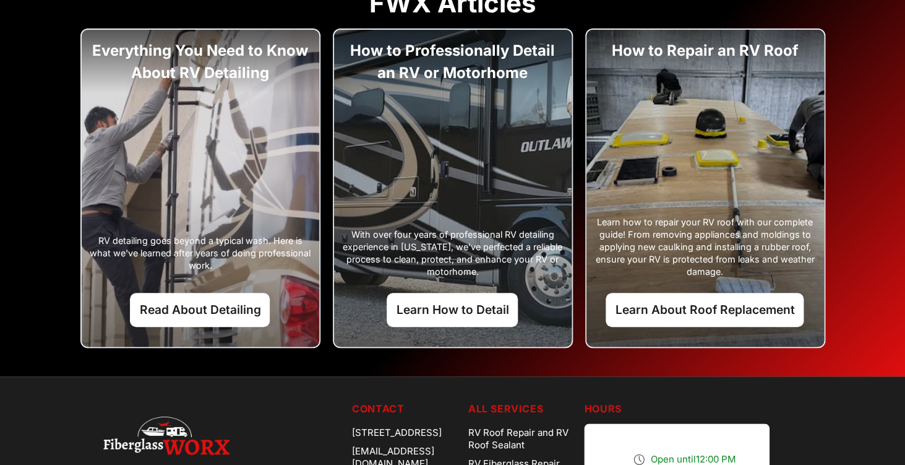
scroll to position [171, 0]
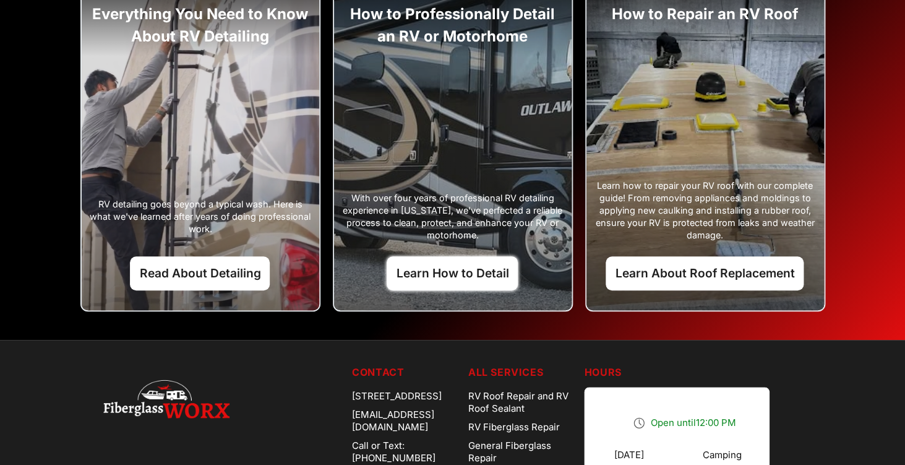
click at [491, 273] on link "Learn How to Detail" at bounding box center [452, 272] width 131 height 33
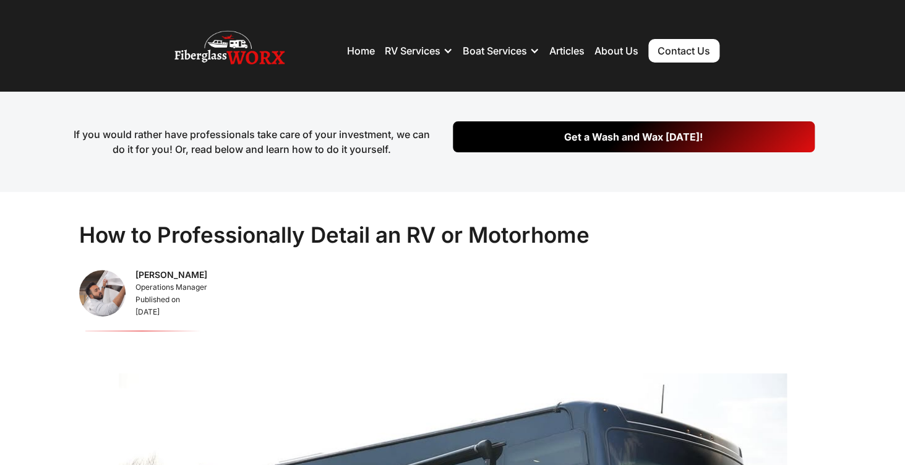
click at [157, 273] on div "[PERSON_NAME]" at bounding box center [171, 274] width 72 height 12
click at [163, 273] on div "[PERSON_NAME]" at bounding box center [171, 274] width 72 height 12
click at [153, 273] on div "[PERSON_NAME]" at bounding box center [171, 274] width 72 height 12
click at [174, 275] on div "[PERSON_NAME]" at bounding box center [171, 274] width 72 height 12
click at [184, 275] on div "[PERSON_NAME]" at bounding box center [171, 274] width 72 height 12
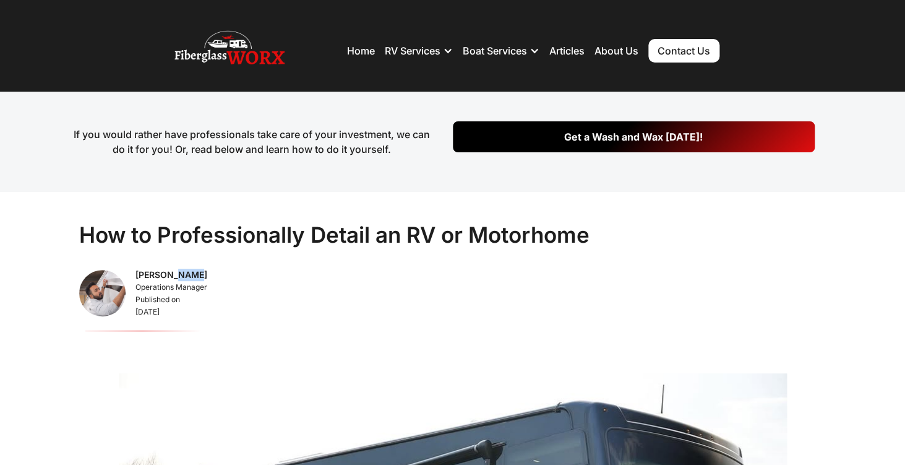
click at [184, 275] on div "[PERSON_NAME]" at bounding box center [171, 274] width 72 height 12
click at [194, 273] on div "[PERSON_NAME]" at bounding box center [171, 274] width 72 height 12
click at [333, 231] on h1 "How to Professionally Detail an RV or Motorhome" at bounding box center [334, 234] width 510 height 27
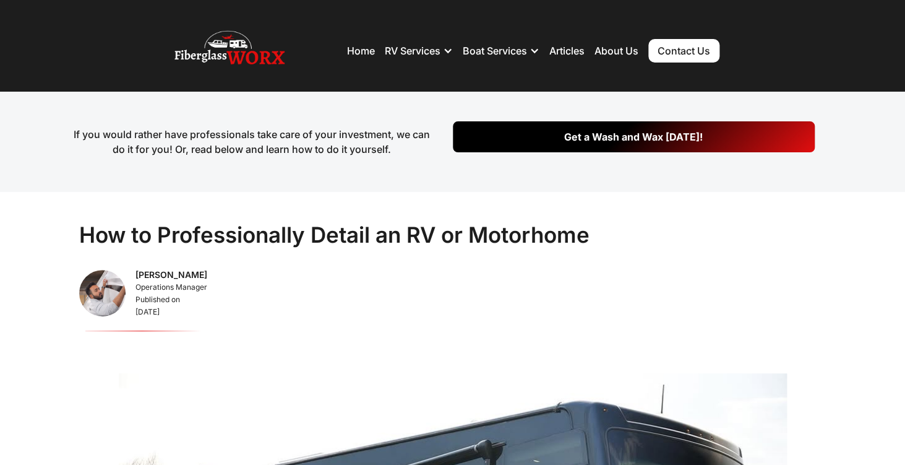
click at [250, 231] on h1 "How to Professionally Detail an RV or Motorhome" at bounding box center [334, 234] width 510 height 27
click at [402, 231] on h1 "How to Professionally Detail an RV or Motorhome" at bounding box center [334, 234] width 510 height 27
click at [284, 240] on h1 "How to Professionally Detail an RV or Motorhome" at bounding box center [334, 234] width 510 height 27
click at [517, 240] on h1 "How to Professionally Detail an RV or Motorhome" at bounding box center [334, 234] width 510 height 27
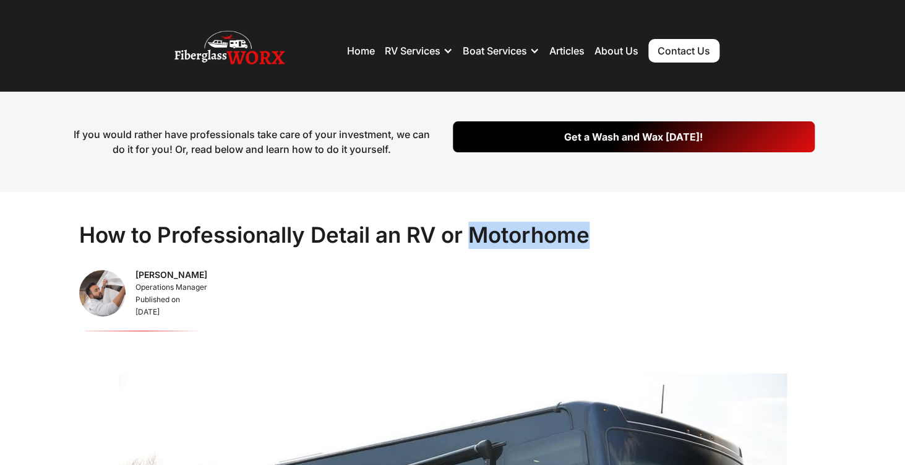
click at [517, 240] on h1 "How to Professionally Detail an RV or Motorhome" at bounding box center [334, 234] width 510 height 27
click at [358, 236] on h1 "How to Professionally Detail an RV or Motorhome" at bounding box center [334, 234] width 510 height 27
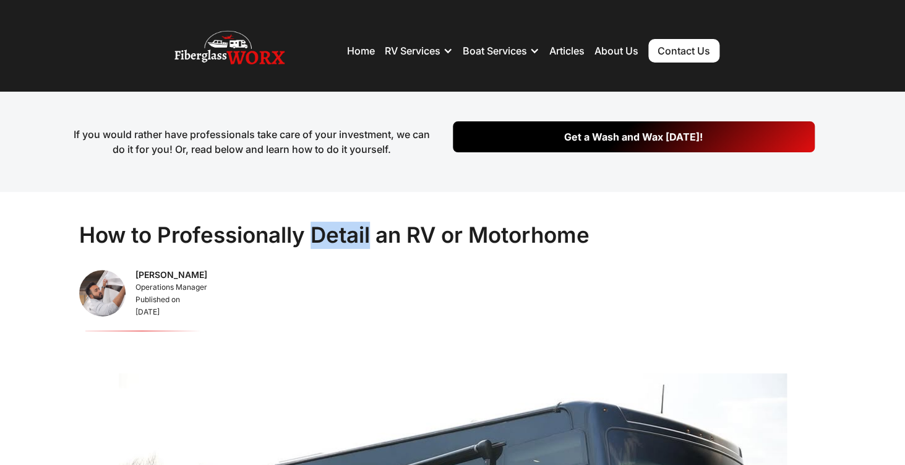
click at [358, 236] on h1 "How to Professionally Detail an RV or Motorhome" at bounding box center [334, 234] width 510 height 27
click at [163, 233] on h1 "How to Professionally Detail an RV or Motorhome" at bounding box center [334, 234] width 510 height 27
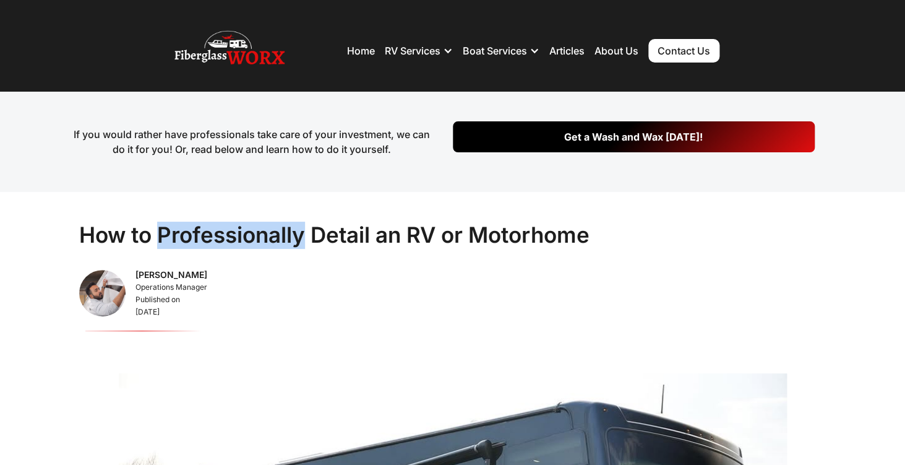
click at [163, 233] on h1 "How to Professionally Detail an RV or Motorhome" at bounding box center [334, 234] width 510 height 27
